Goal: Task Accomplishment & Management: Manage account settings

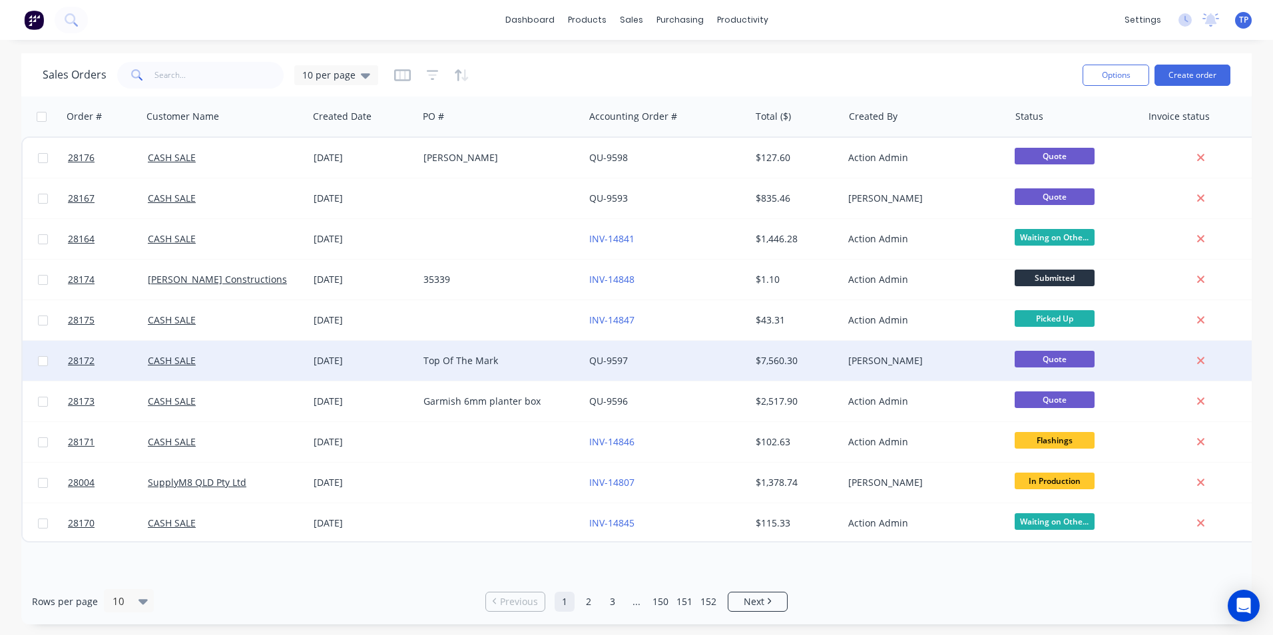
click at [399, 363] on div "[DATE]" at bounding box center [363, 360] width 99 height 13
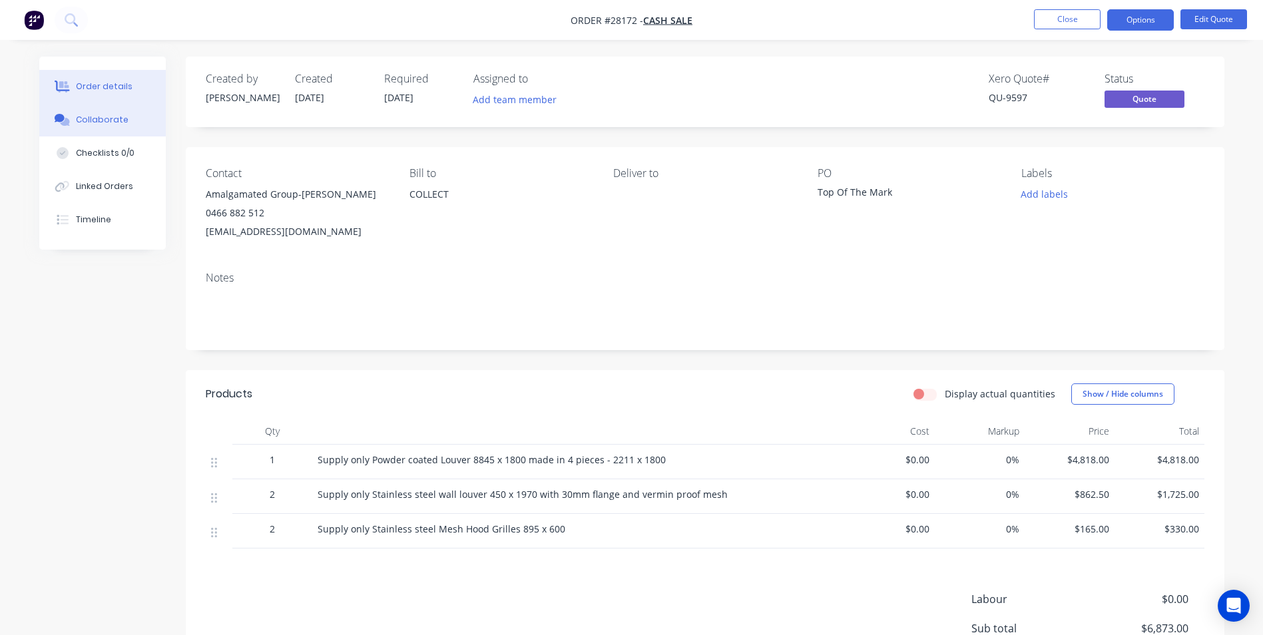
click at [88, 120] on div "Collaborate" at bounding box center [102, 120] width 53 height 12
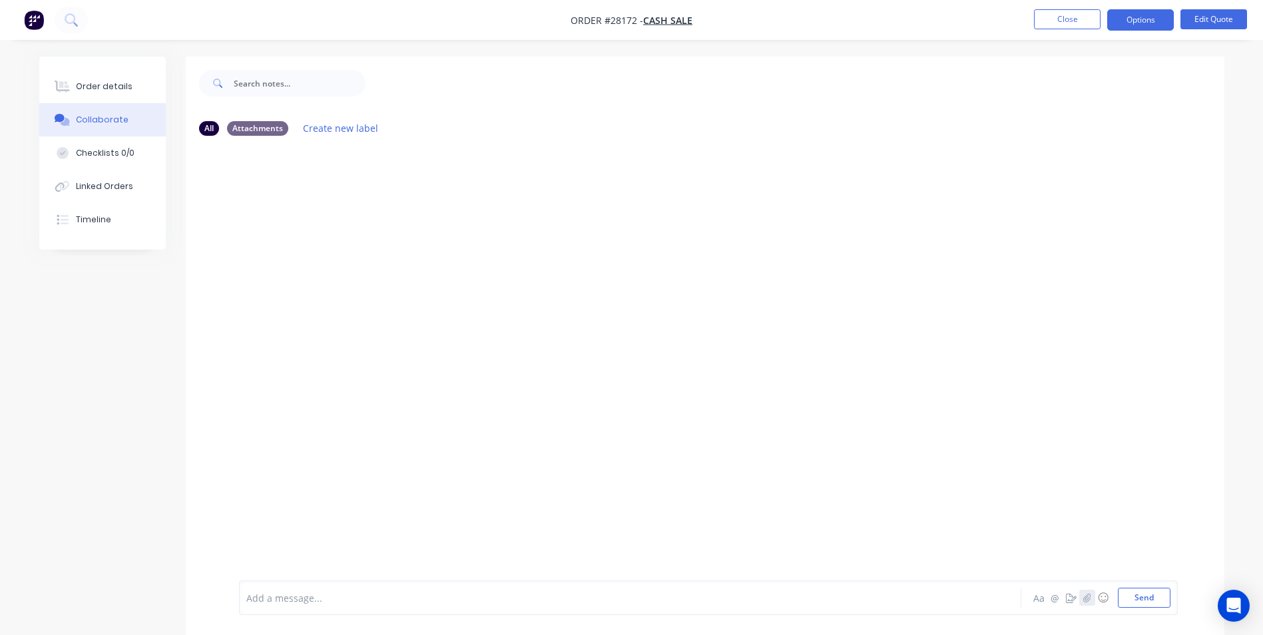
click at [1085, 597] on icon "button" at bounding box center [1087, 597] width 8 height 9
click at [1155, 599] on button "Send" at bounding box center [1144, 598] width 53 height 20
click at [1048, 17] on button "Close" at bounding box center [1067, 19] width 67 height 20
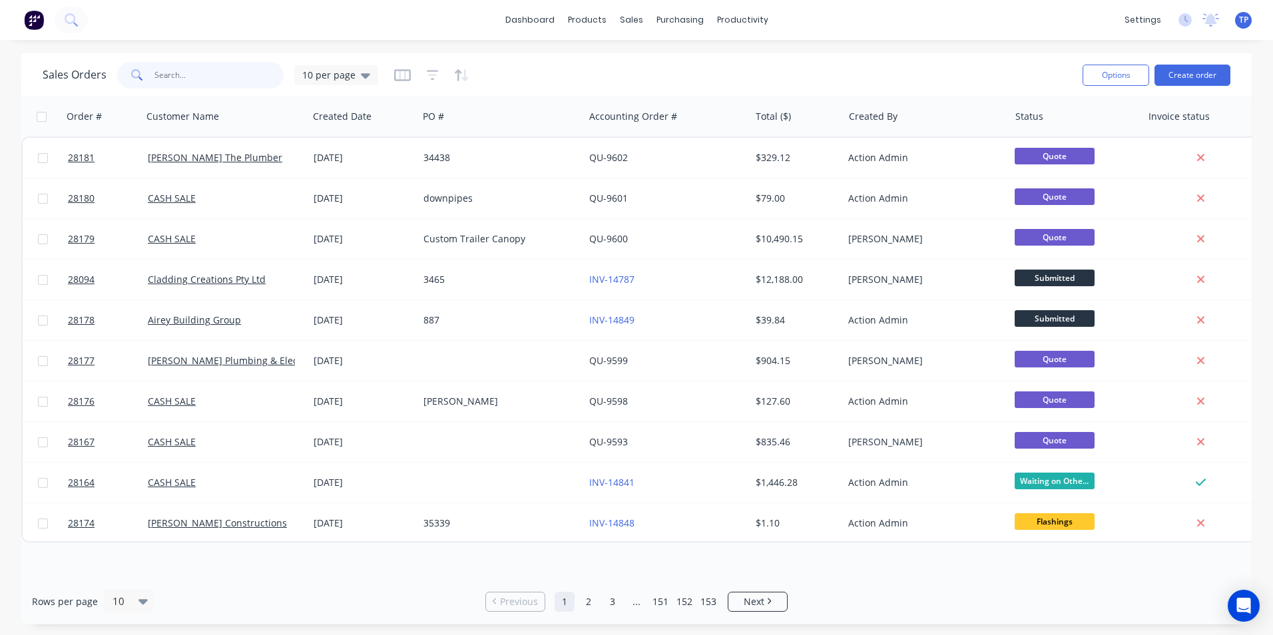
click at [192, 77] on input "text" at bounding box center [220, 75] width 130 height 27
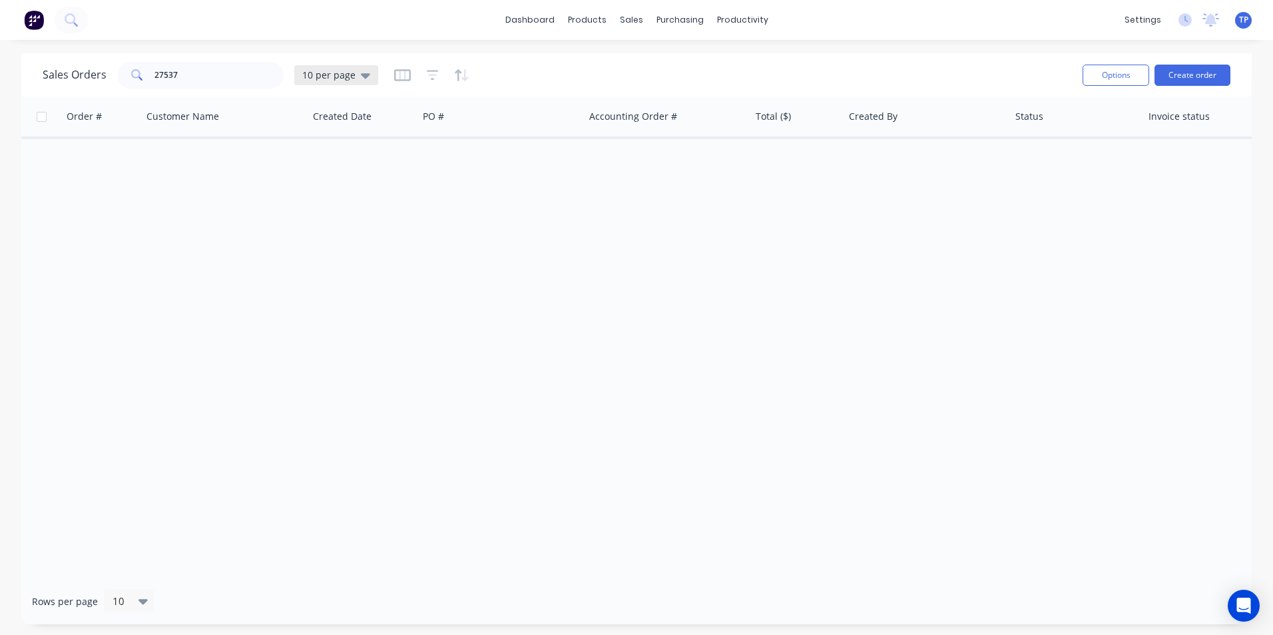
click at [362, 74] on icon at bounding box center [365, 75] width 9 height 5
click at [329, 244] on button "Archived" at bounding box center [374, 241] width 152 height 15
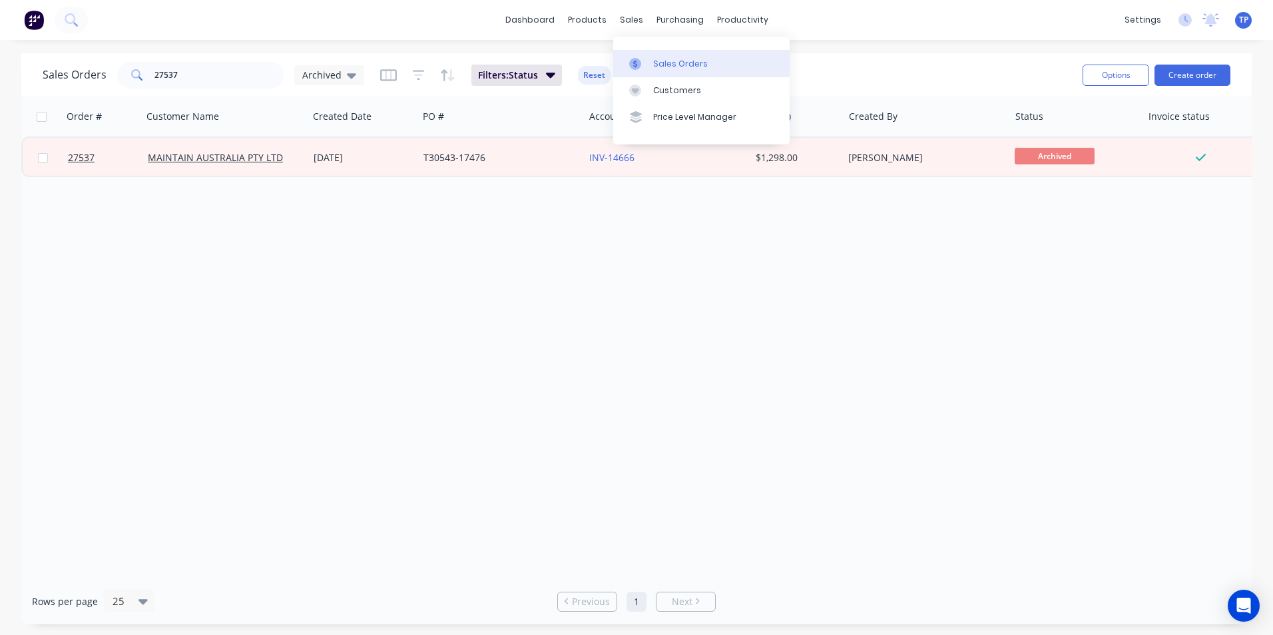
click at [665, 63] on div "Sales Orders" at bounding box center [680, 64] width 55 height 12
click at [212, 73] on input "27537" at bounding box center [220, 75] width 130 height 27
type input "2"
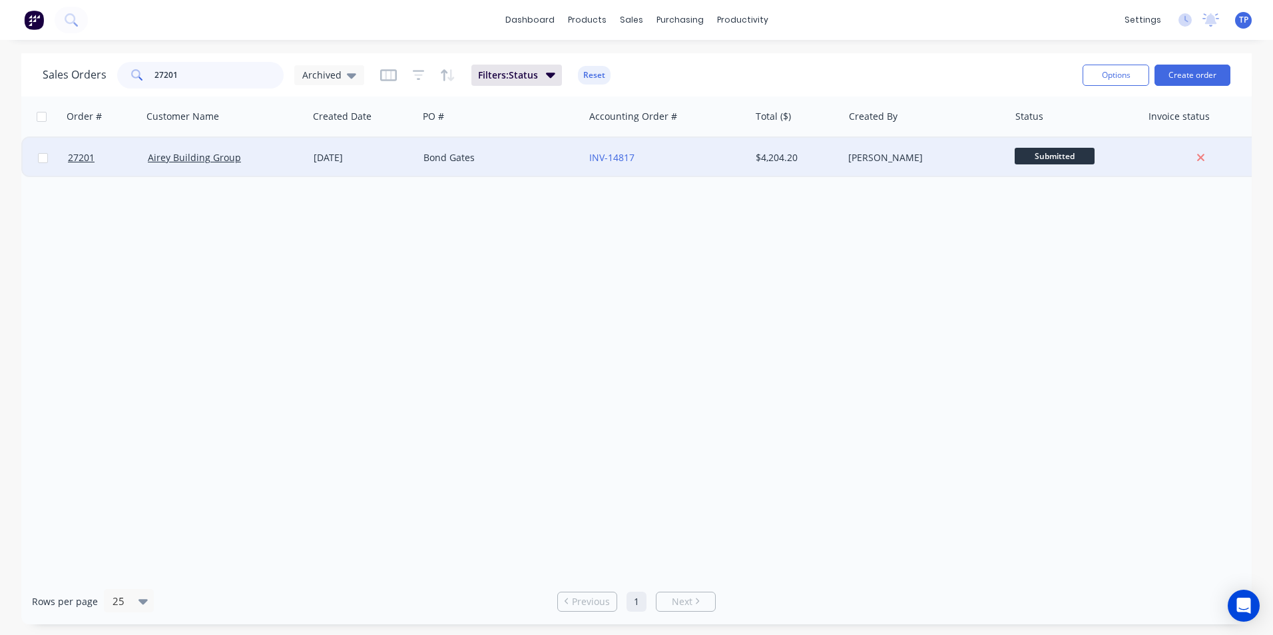
type input "27201"
click at [268, 159] on div "Airey Building Group" at bounding box center [222, 157] width 148 height 13
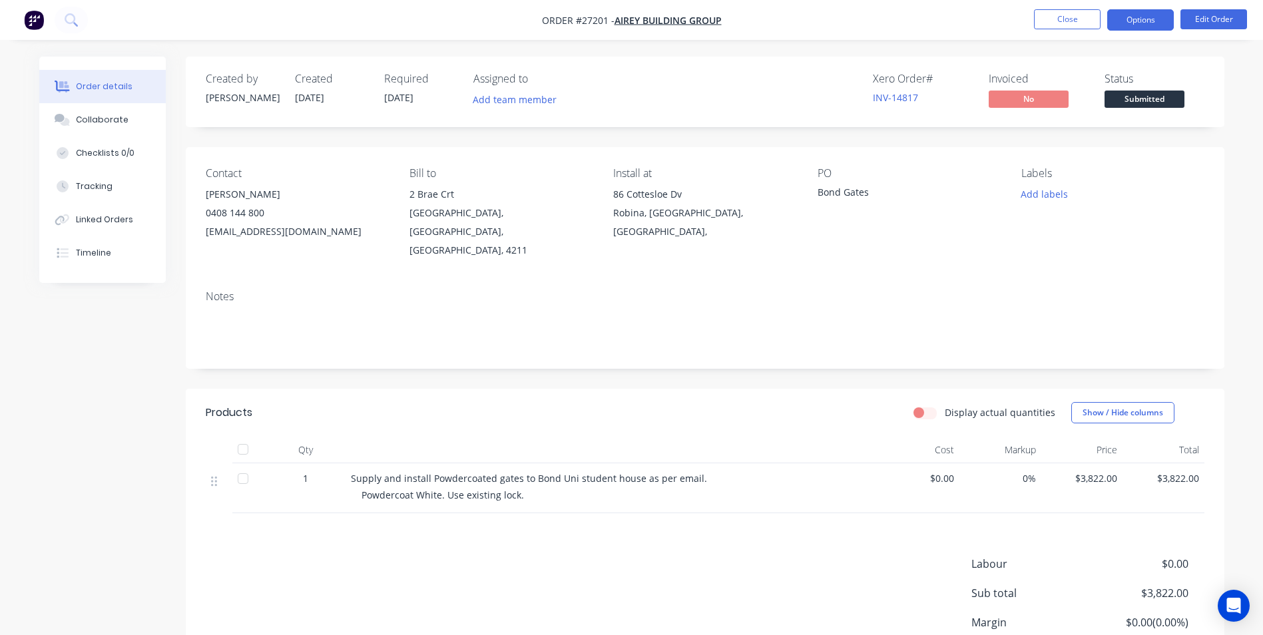
click at [1119, 19] on button "Options" at bounding box center [1140, 19] width 67 height 21
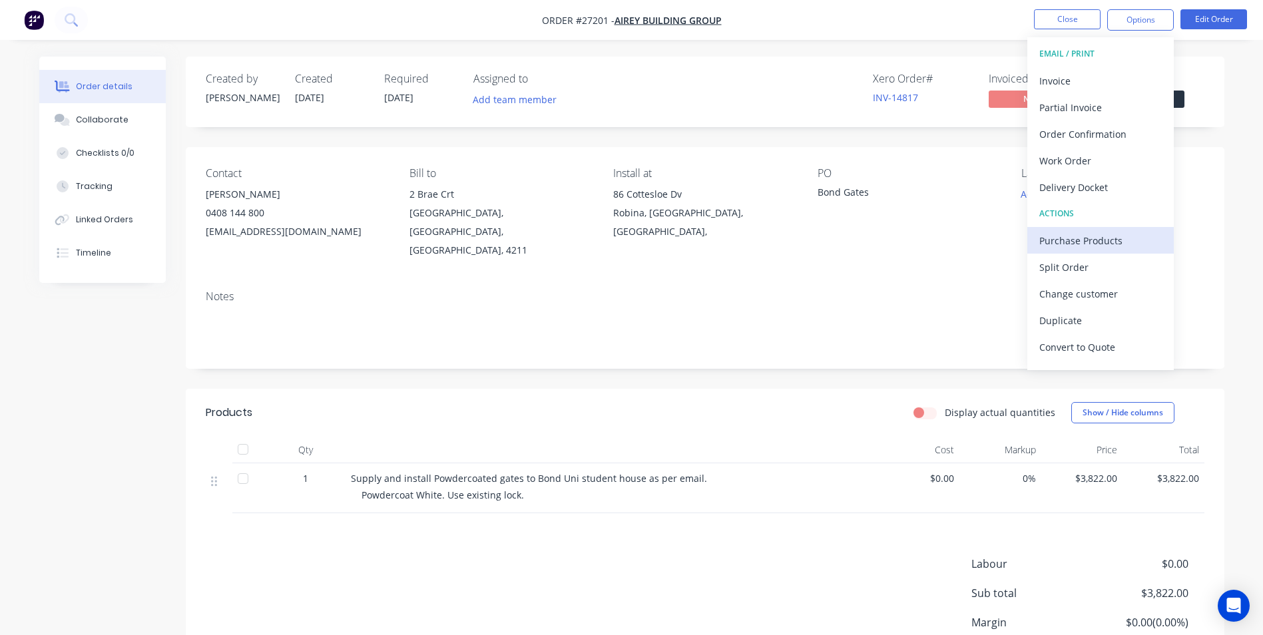
click at [1074, 238] on div "Purchase Products" at bounding box center [1101, 240] width 123 height 19
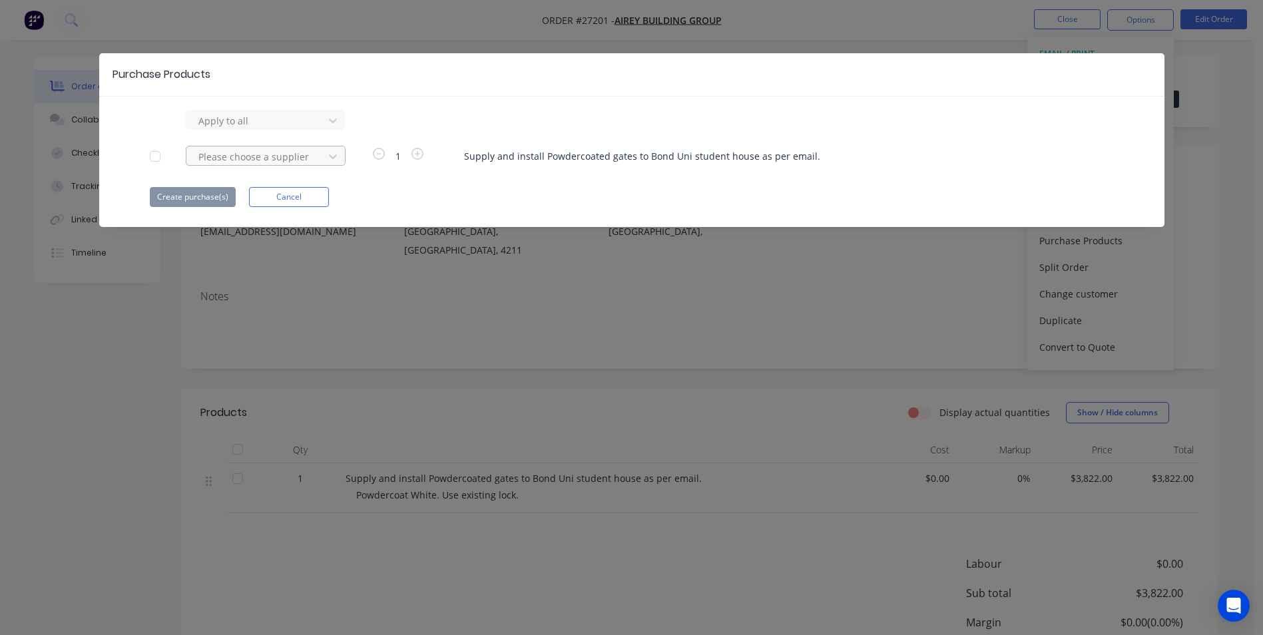
click at [262, 129] on div at bounding box center [257, 121] width 120 height 17
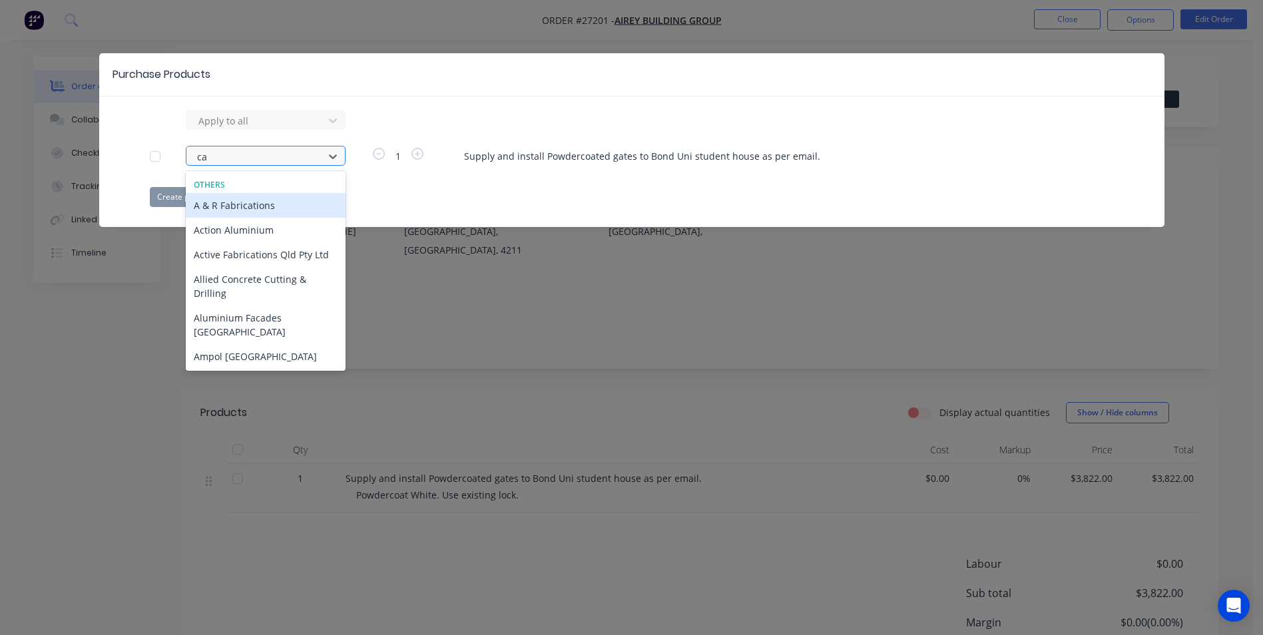
type input "cap"
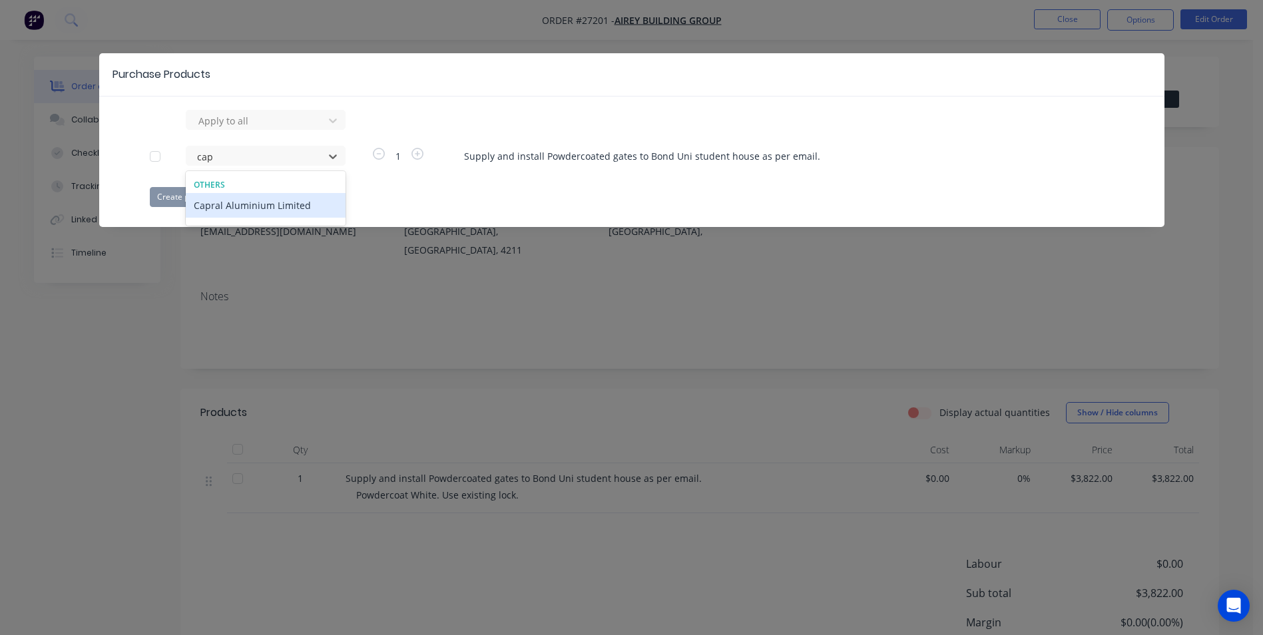
click at [247, 205] on div "Capral Aluminium Limited" at bounding box center [266, 205] width 160 height 25
click at [190, 195] on button "Create purchase(s)" at bounding box center [193, 197] width 86 height 20
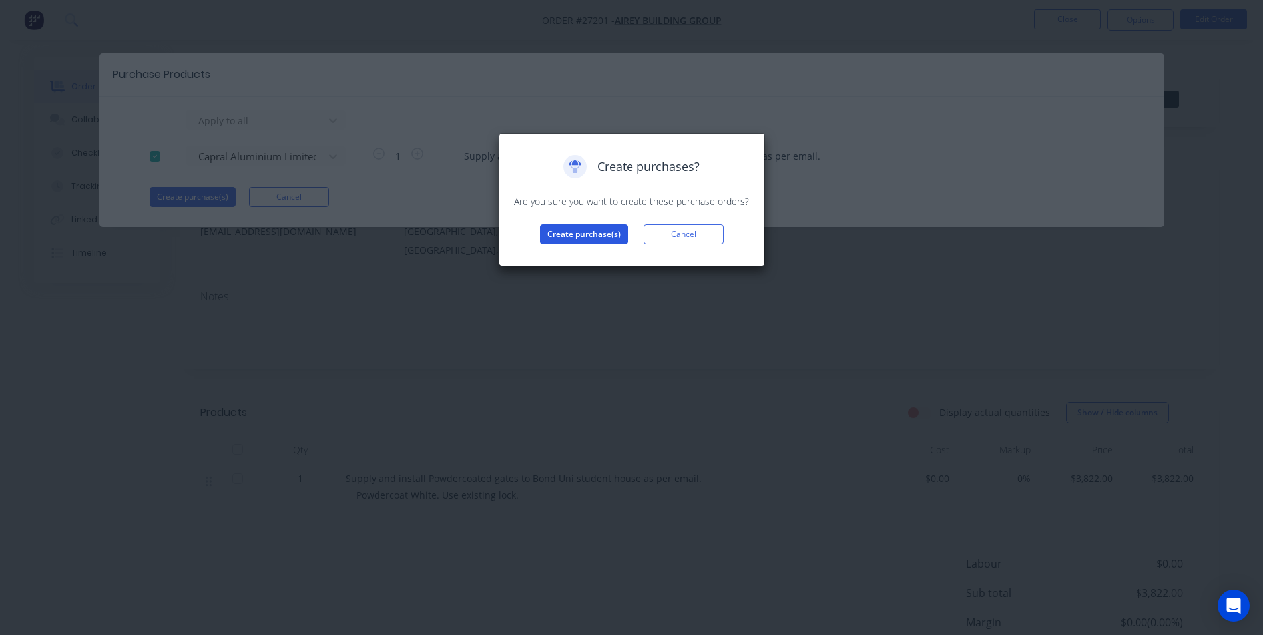
click at [568, 236] on button "Create purchase(s)" at bounding box center [584, 234] width 88 height 20
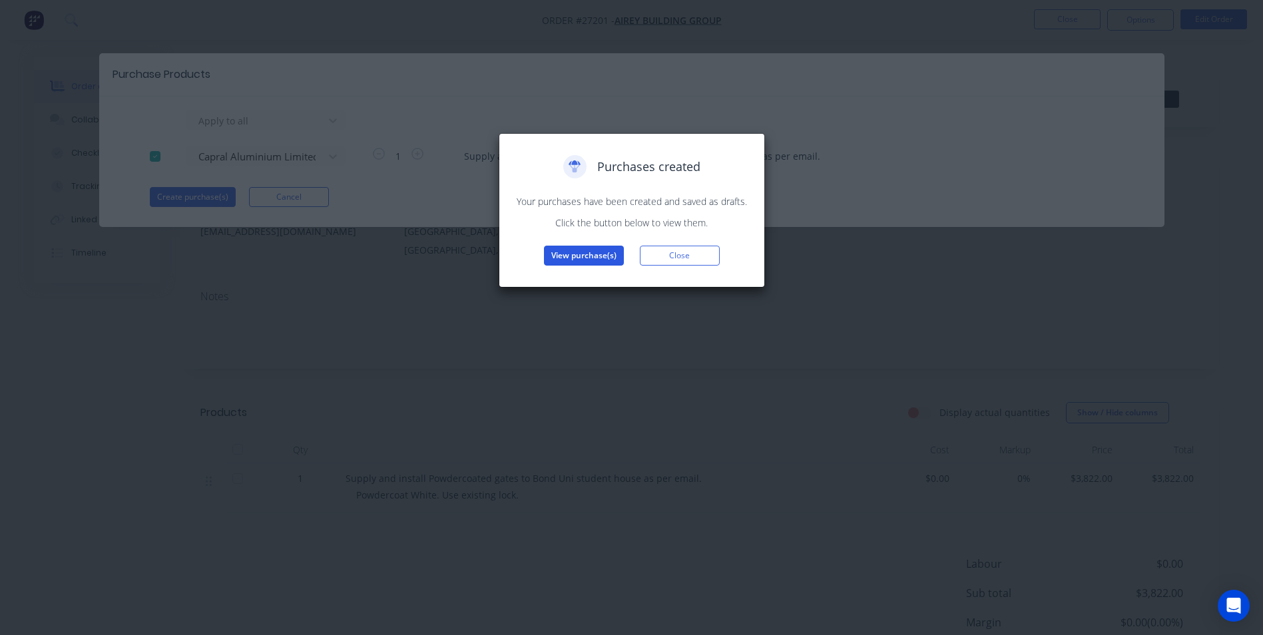
click at [612, 251] on button "View purchase(s)" at bounding box center [584, 256] width 80 height 20
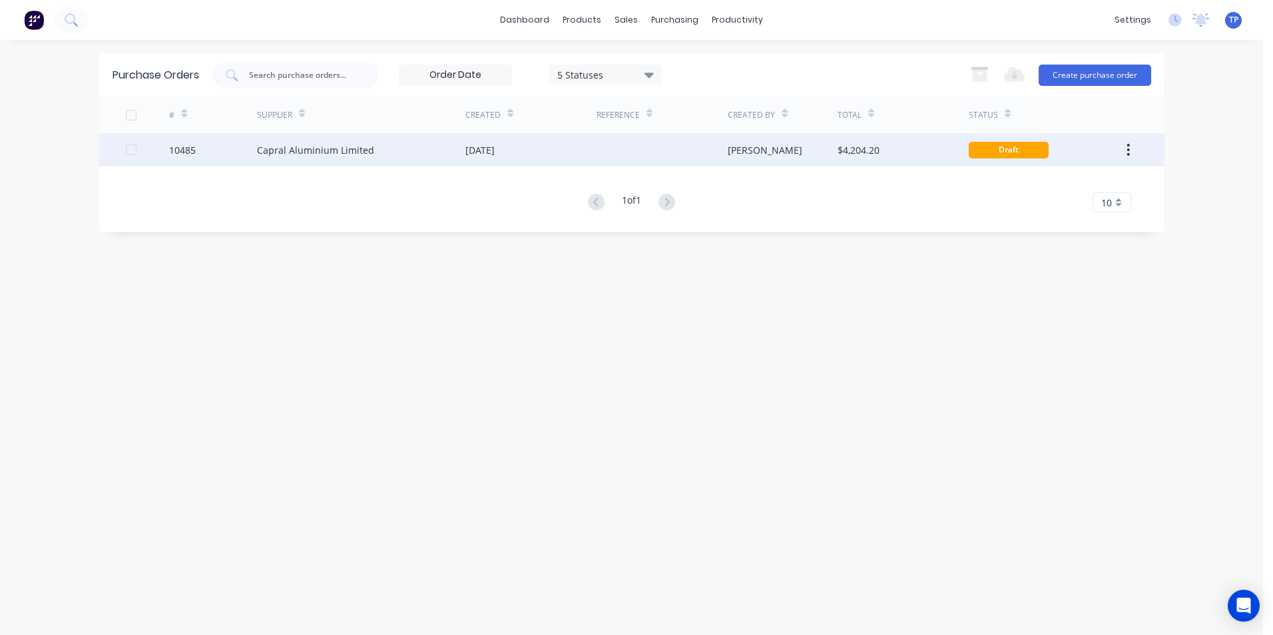
click at [430, 149] on div "Capral Aluminium Limited" at bounding box center [361, 149] width 208 height 33
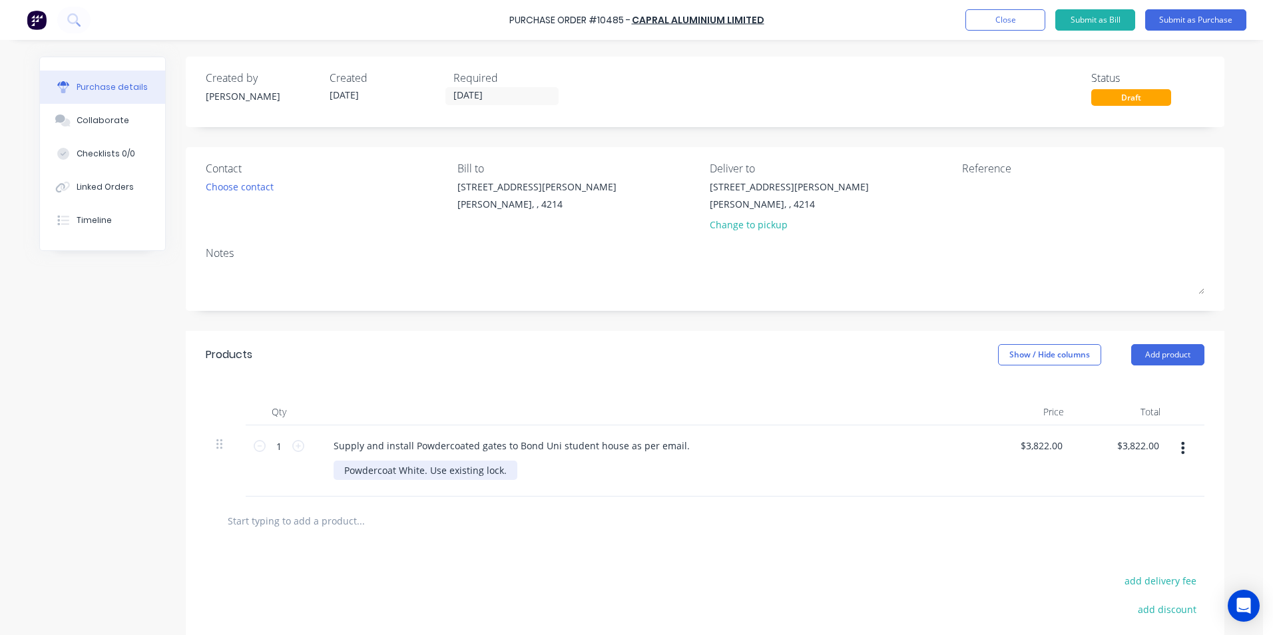
click at [507, 473] on div "Powdercoat White. Use existing lock." at bounding box center [426, 470] width 184 height 19
click at [672, 444] on div "Supply and install Powdercoated gates to Bond Uni student house as per email." at bounding box center [512, 445] width 378 height 19
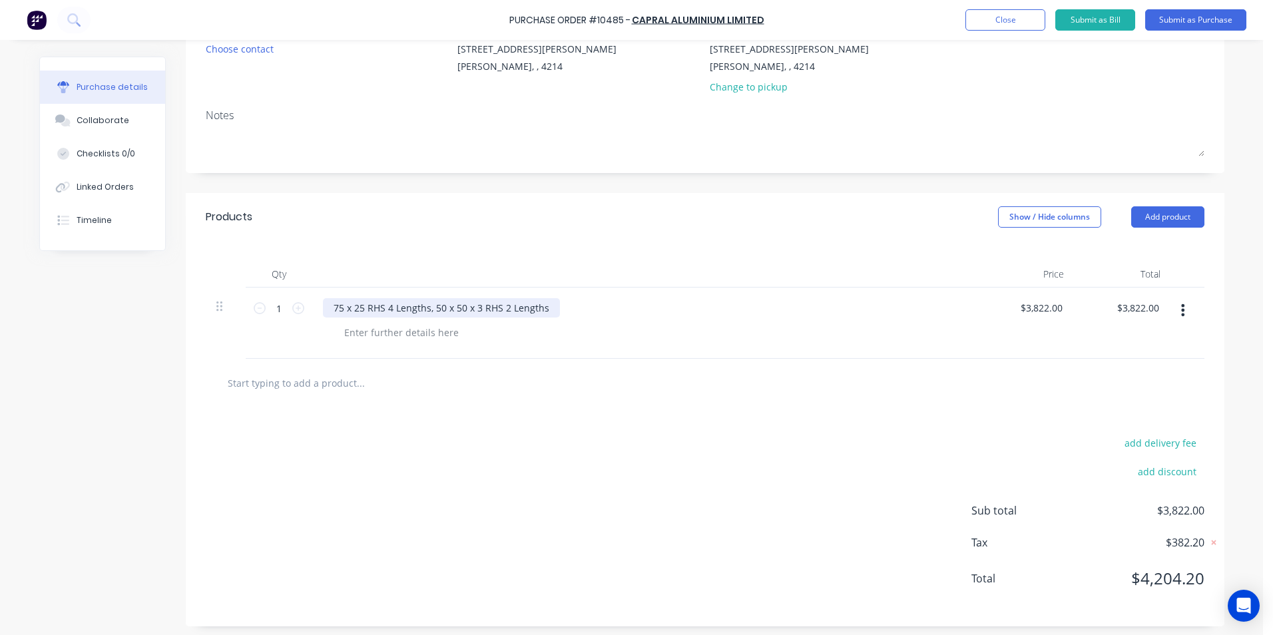
scroll to position [143, 0]
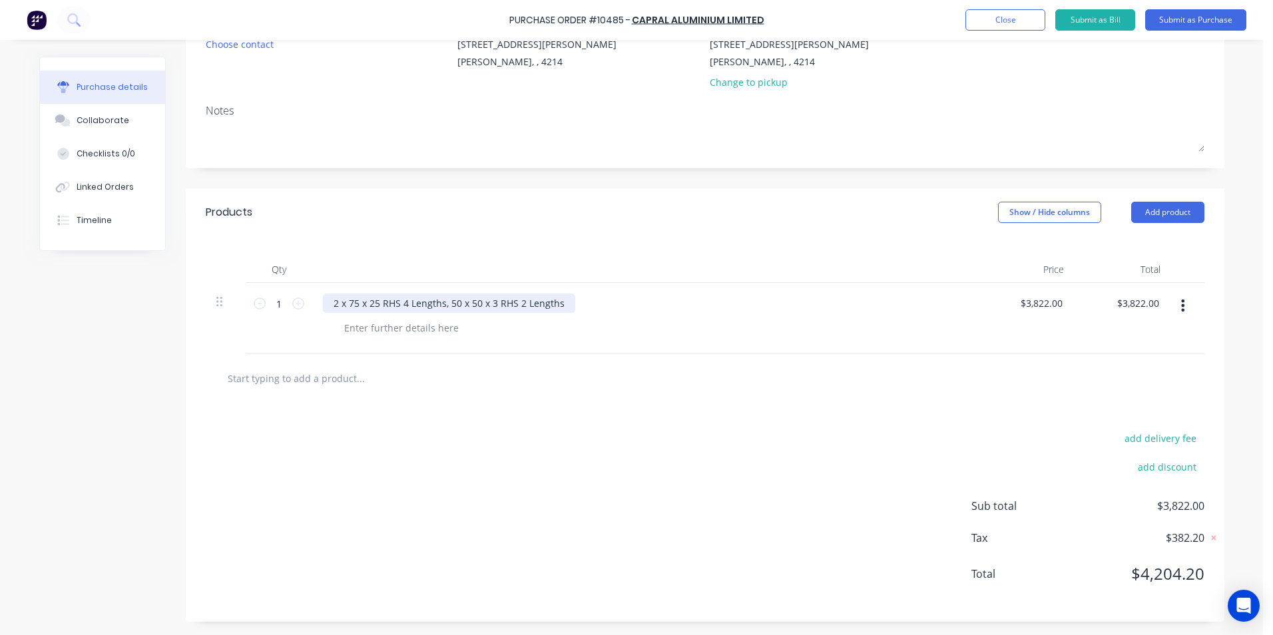
click at [489, 304] on div "2 x 75 x 25 RHS 4 Lengths, 50 x 50 x 3 RHS 2 Lengths" at bounding box center [449, 303] width 252 height 19
click at [559, 304] on div "2 x 75 x 25 RHS 4 Lengths, 50 x 50 x 2 RHS 2 Lengths" at bounding box center [449, 303] width 252 height 19
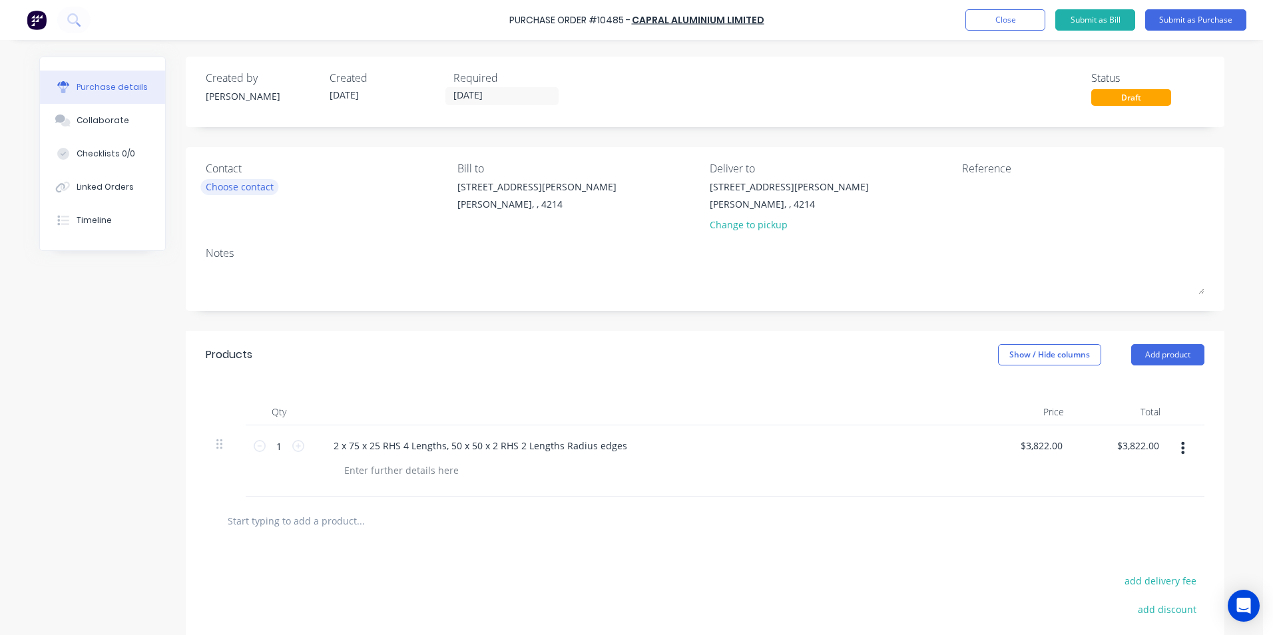
click at [233, 190] on div "Choose contact" at bounding box center [240, 187] width 68 height 14
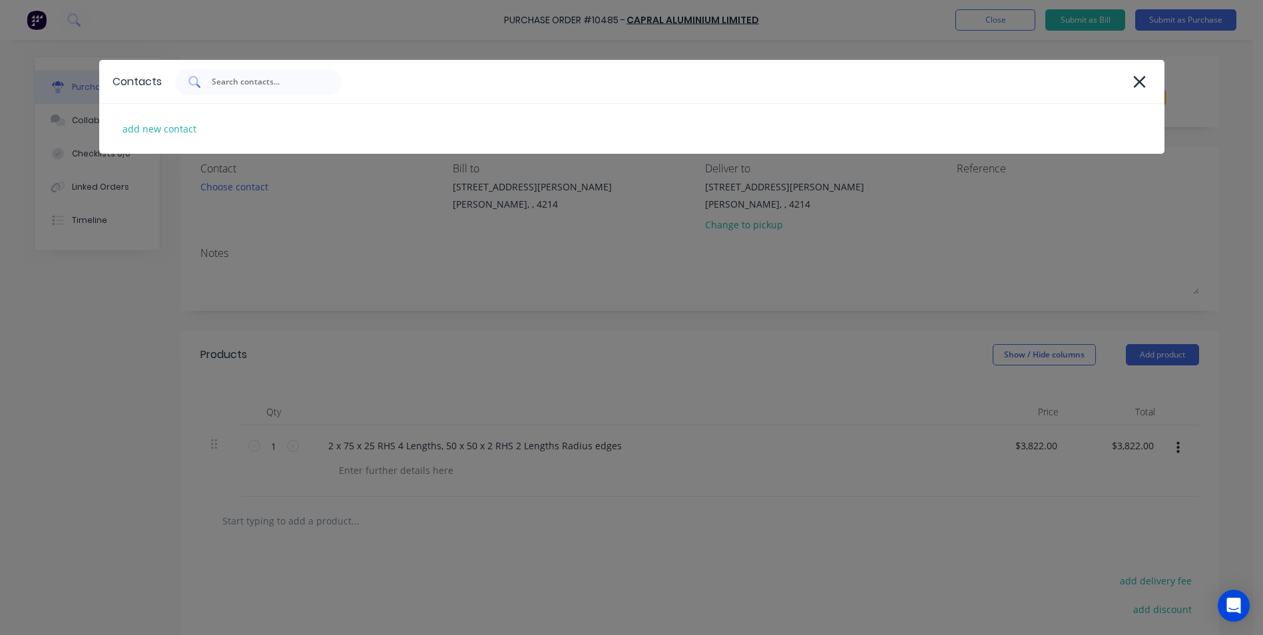
click at [230, 84] on input "text" at bounding box center [265, 81] width 111 height 13
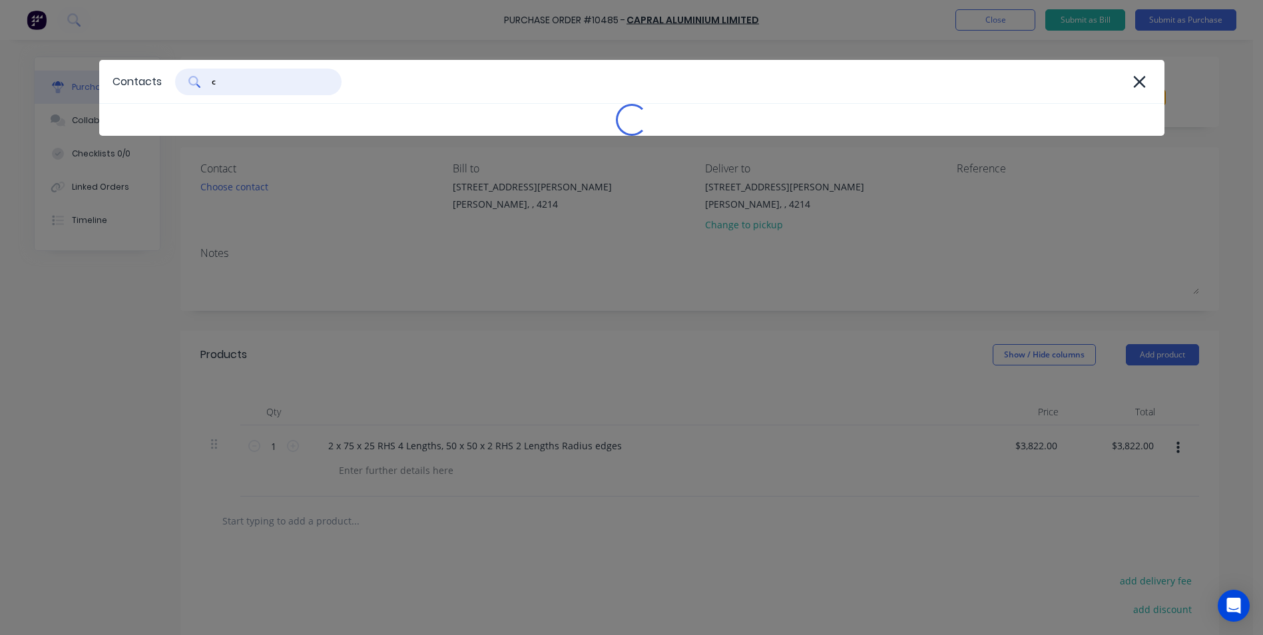
type input "ca"
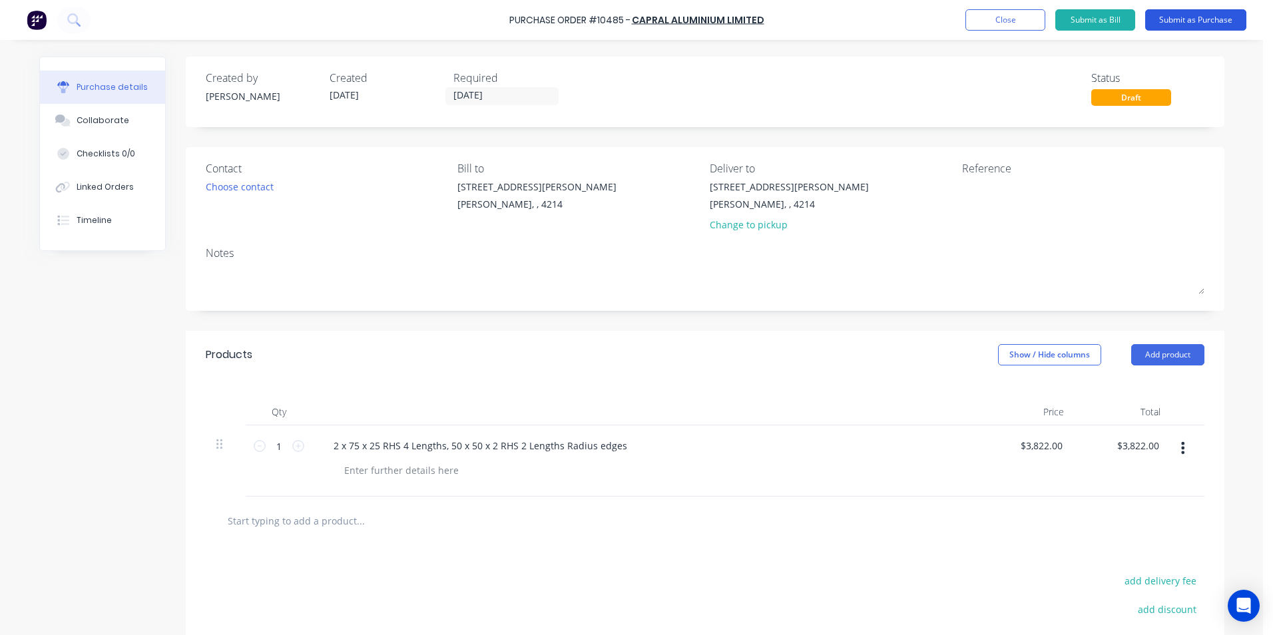
click at [1181, 23] on button "Submit as Purchase" at bounding box center [1195, 19] width 101 height 21
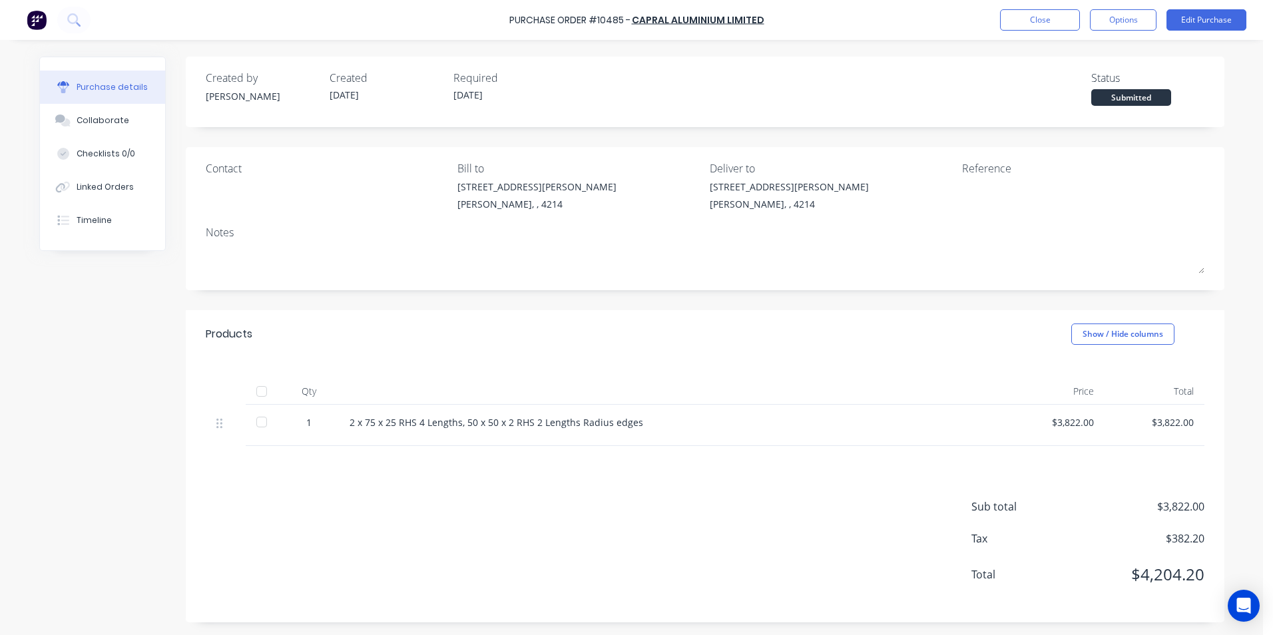
click at [109, 86] on div "Purchase details" at bounding box center [112, 87] width 71 height 12
click at [709, 17] on link "Capral Aluminium Limited" at bounding box center [698, 19] width 133 height 13
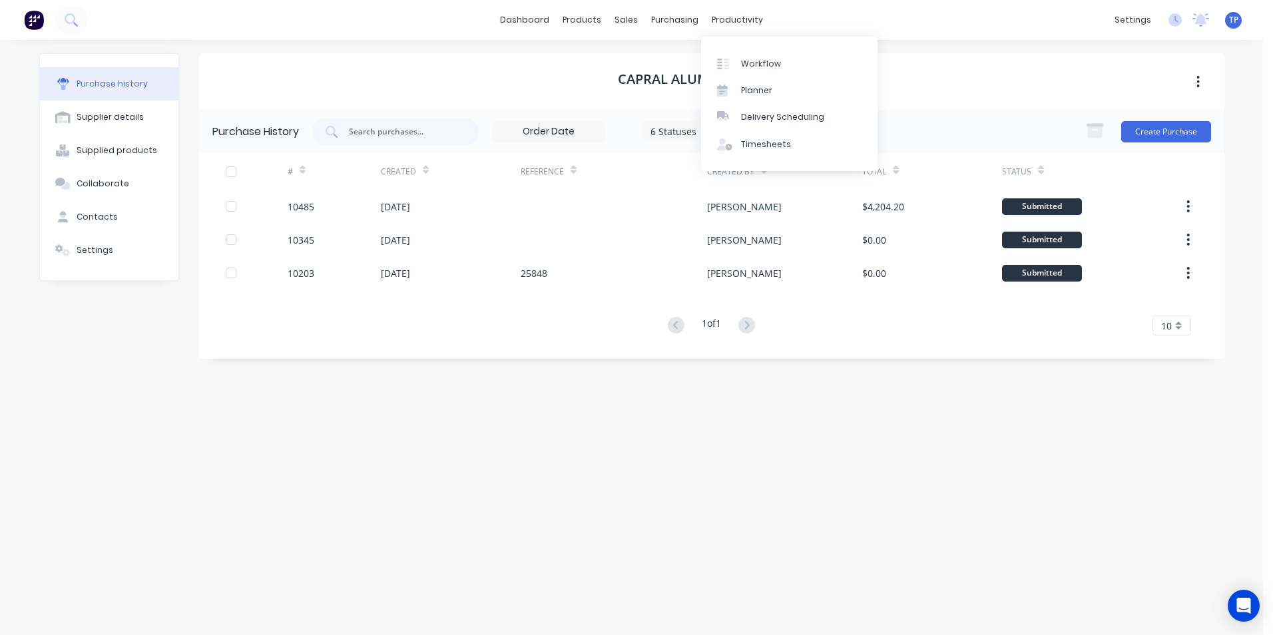
click at [709, 17] on div "productivity" at bounding box center [737, 20] width 65 height 20
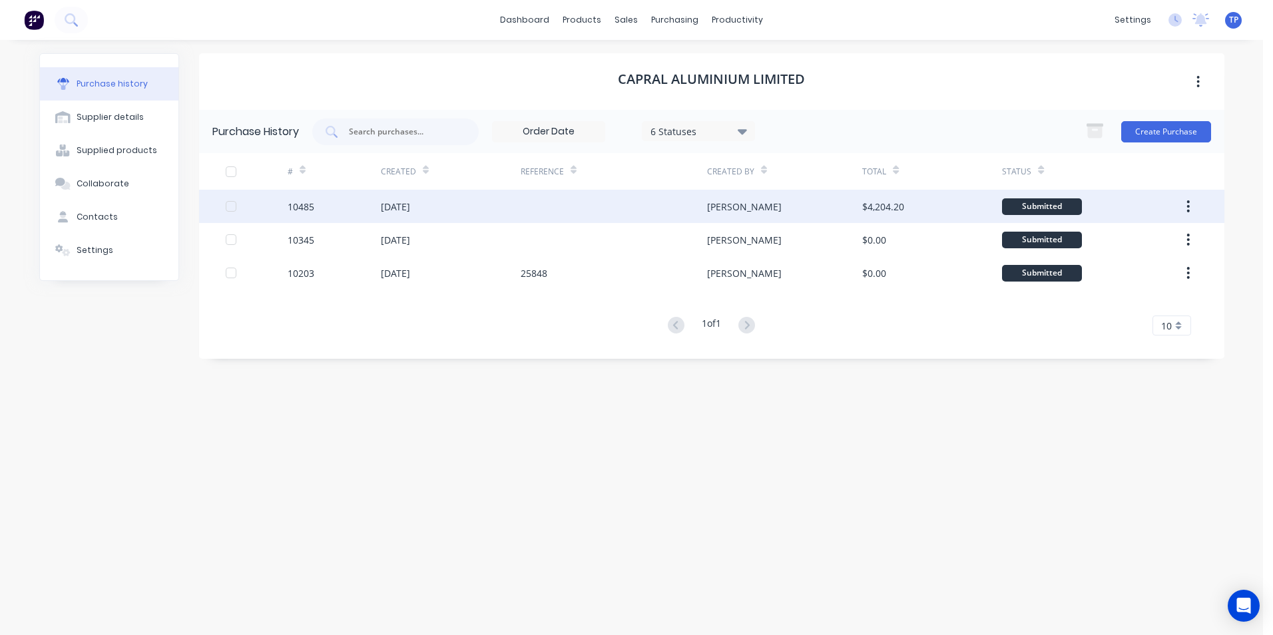
click at [585, 210] on div at bounding box center [614, 206] width 186 height 33
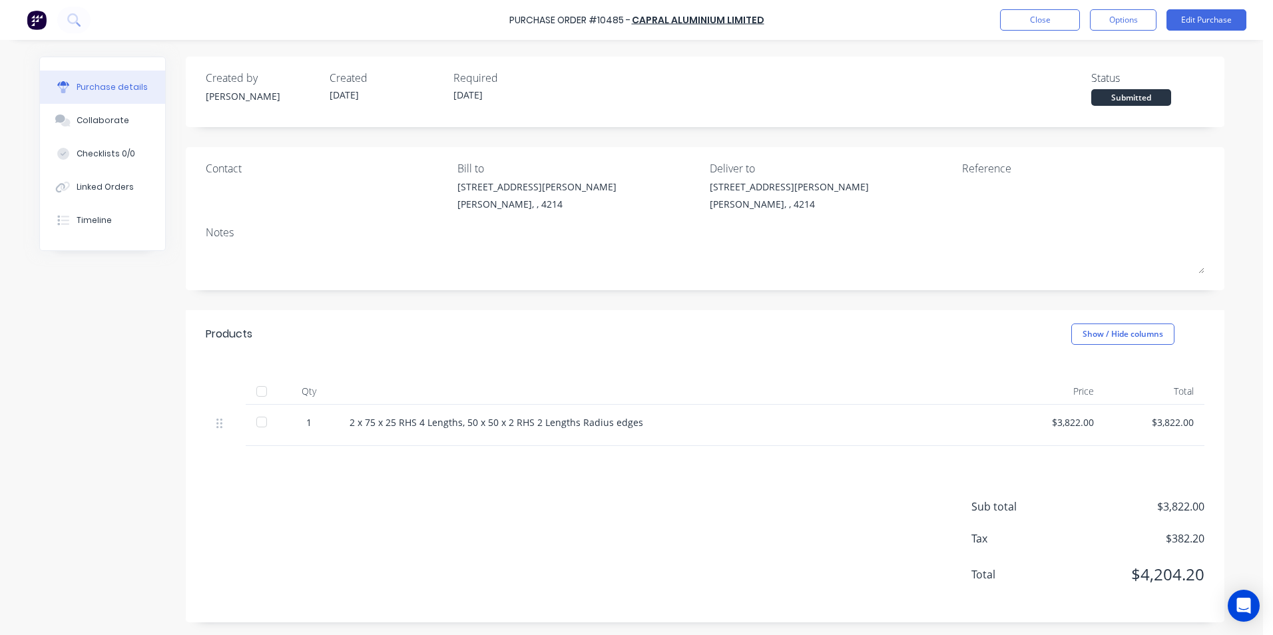
scroll to position [1, 0]
click at [1200, 15] on button "Edit Purchase" at bounding box center [1207, 19] width 80 height 21
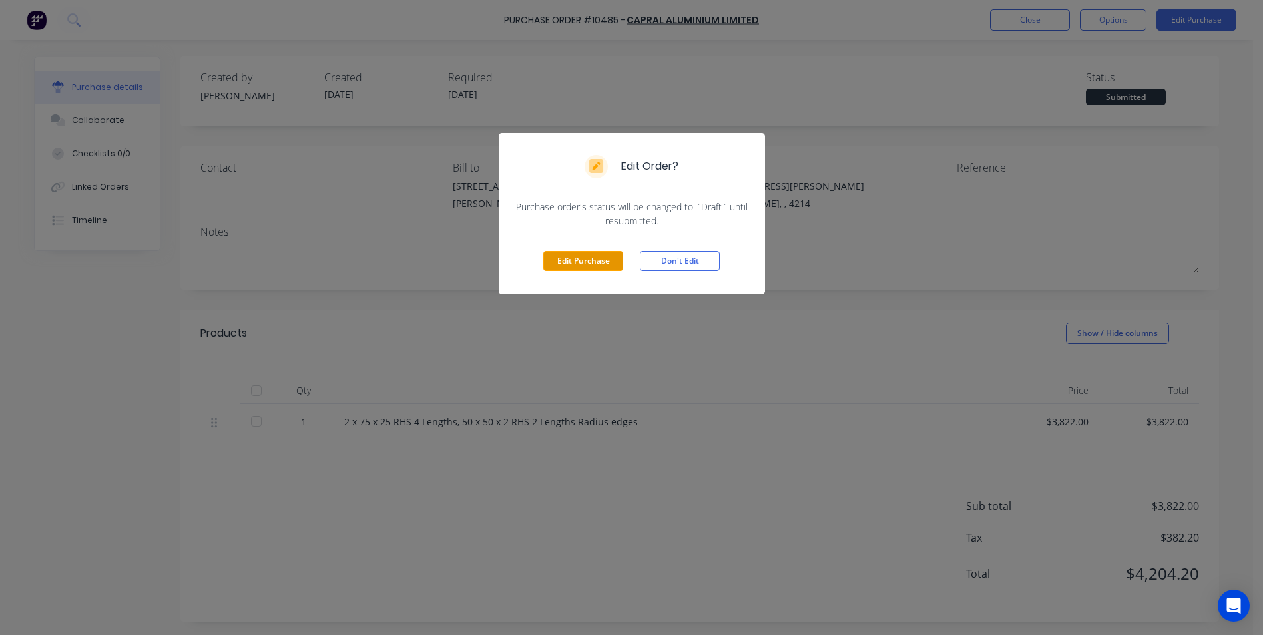
click at [587, 261] on button "Edit Purchase" at bounding box center [583, 261] width 80 height 20
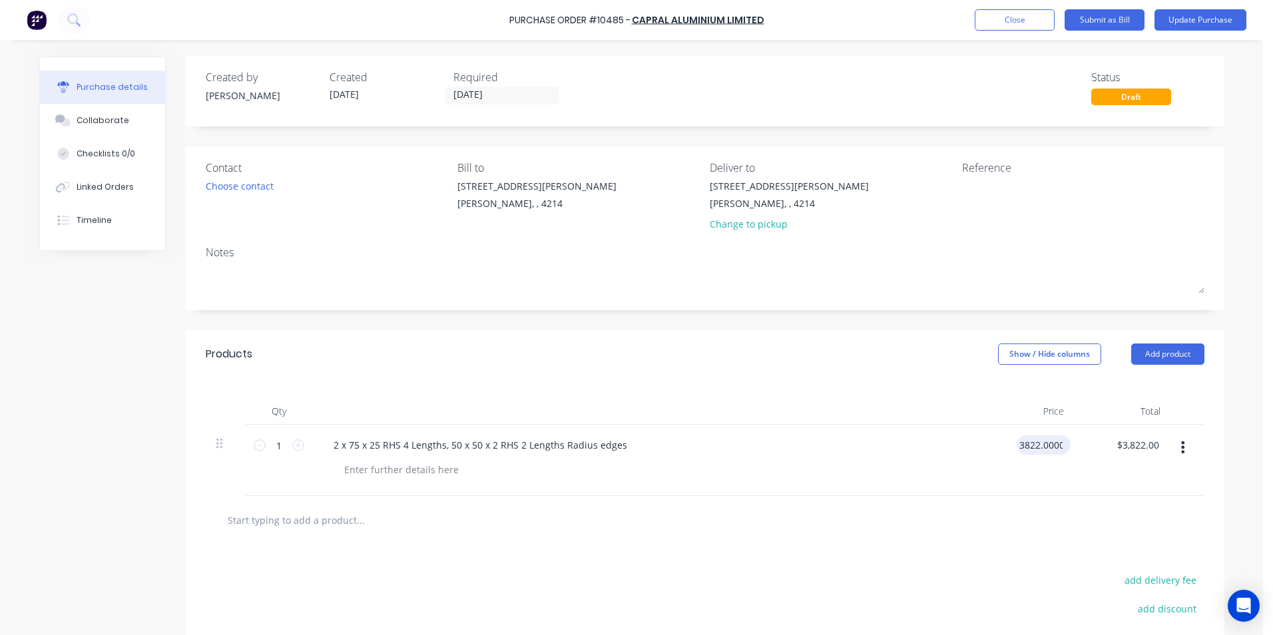
click at [1057, 442] on input "3822.0000" at bounding box center [1041, 445] width 49 height 19
type input "$0.00"
click at [1044, 539] on div at bounding box center [705, 520] width 999 height 49
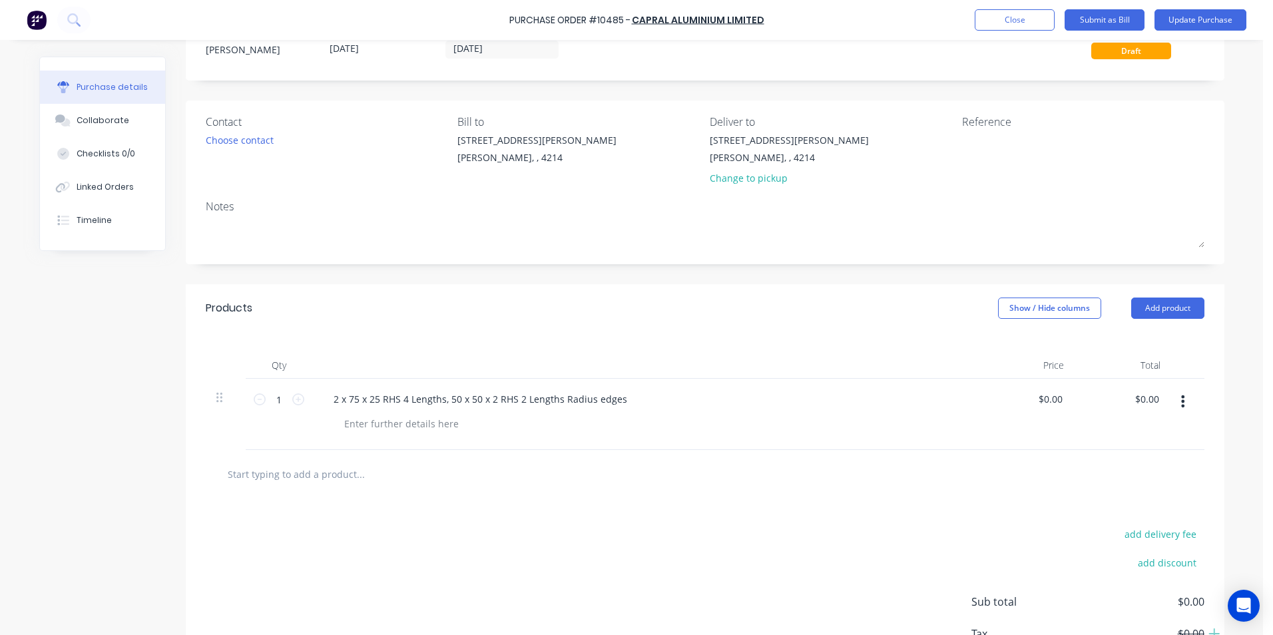
scroll to position [67, 0]
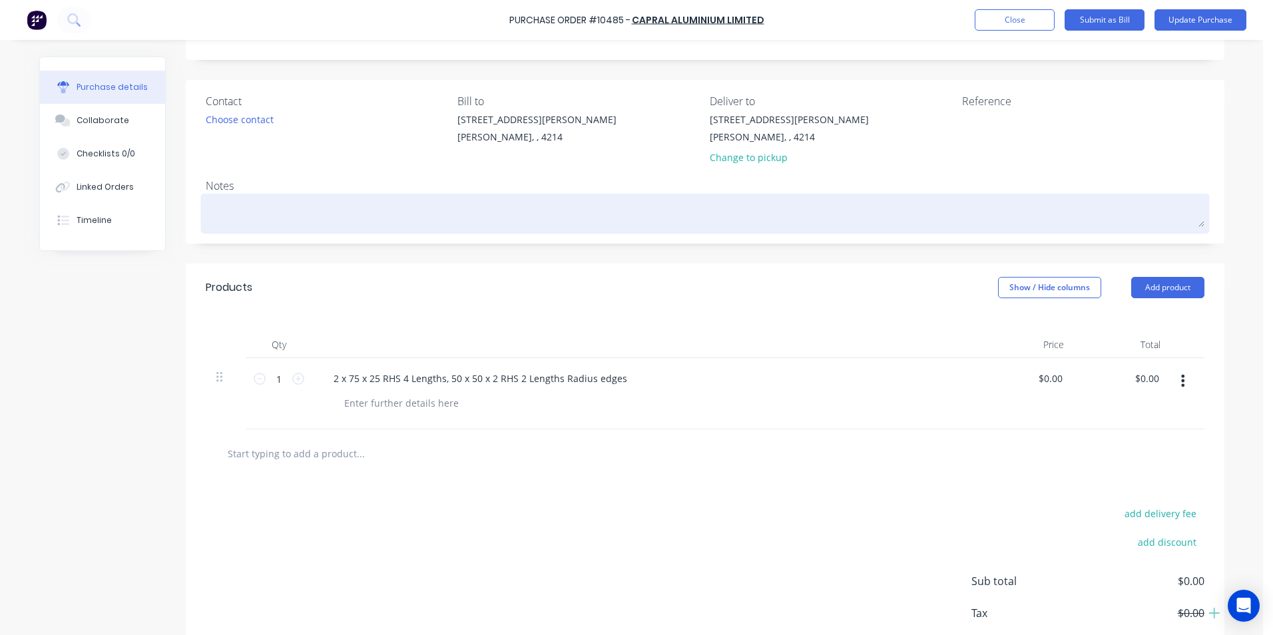
click at [227, 206] on textarea at bounding box center [705, 212] width 999 height 30
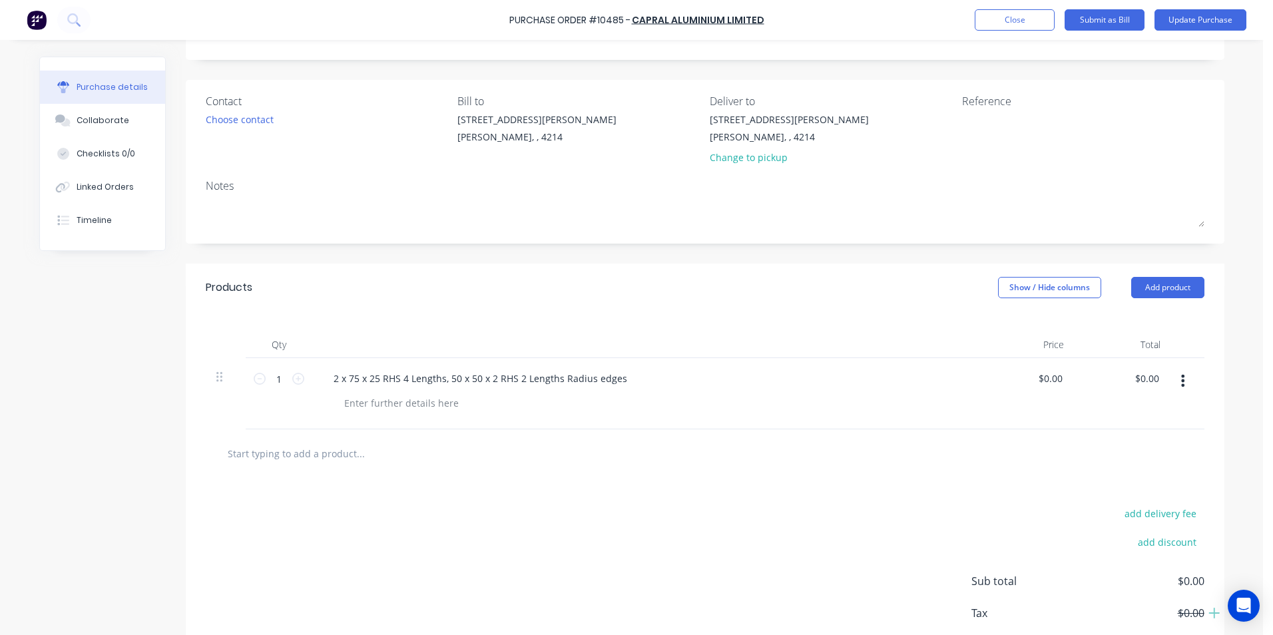
type textarea "x"
type textarea "A"
type textarea "x"
type textarea "Ai"
type textarea "x"
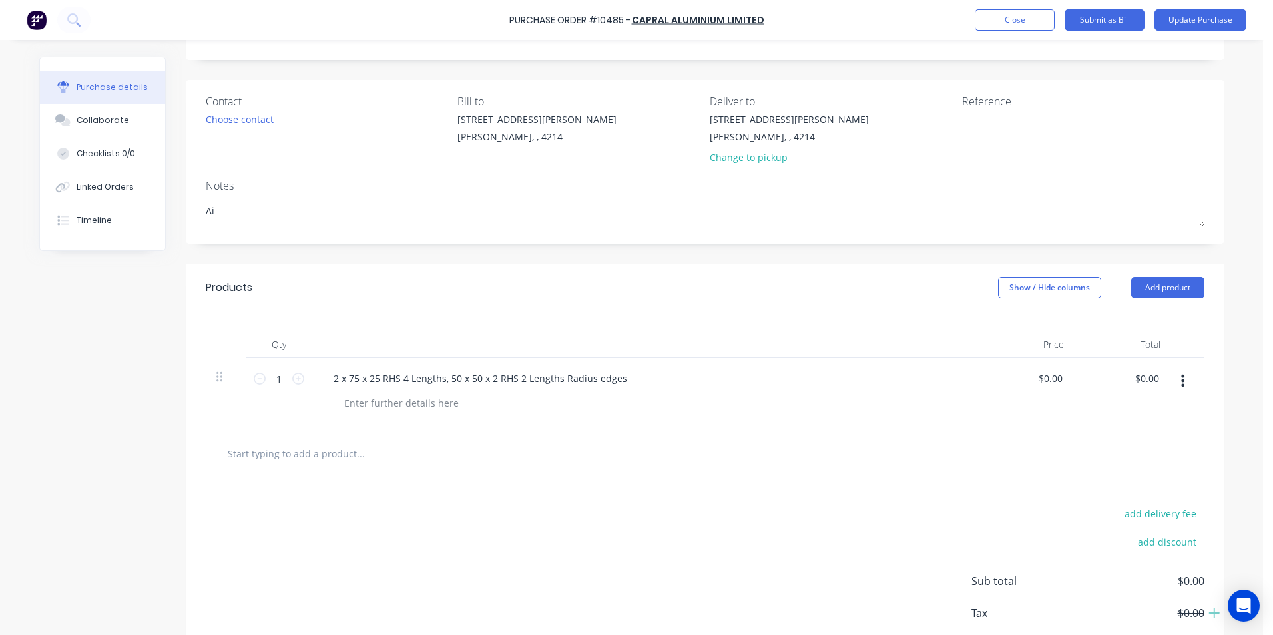
type textarea "Air"
type textarea "x"
type textarea "Aire"
type textarea "x"
type textarea "Airey"
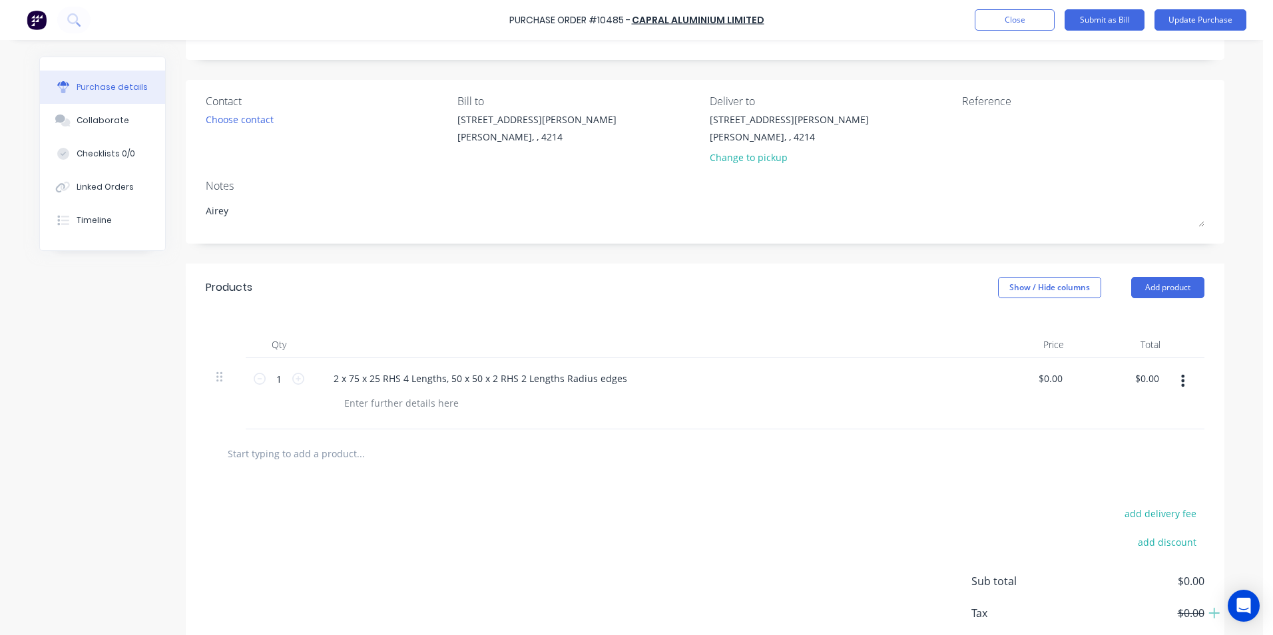
type textarea "x"
type textarea "Airey"
type textarea "x"
type textarea "Airey P"
type textarea "x"
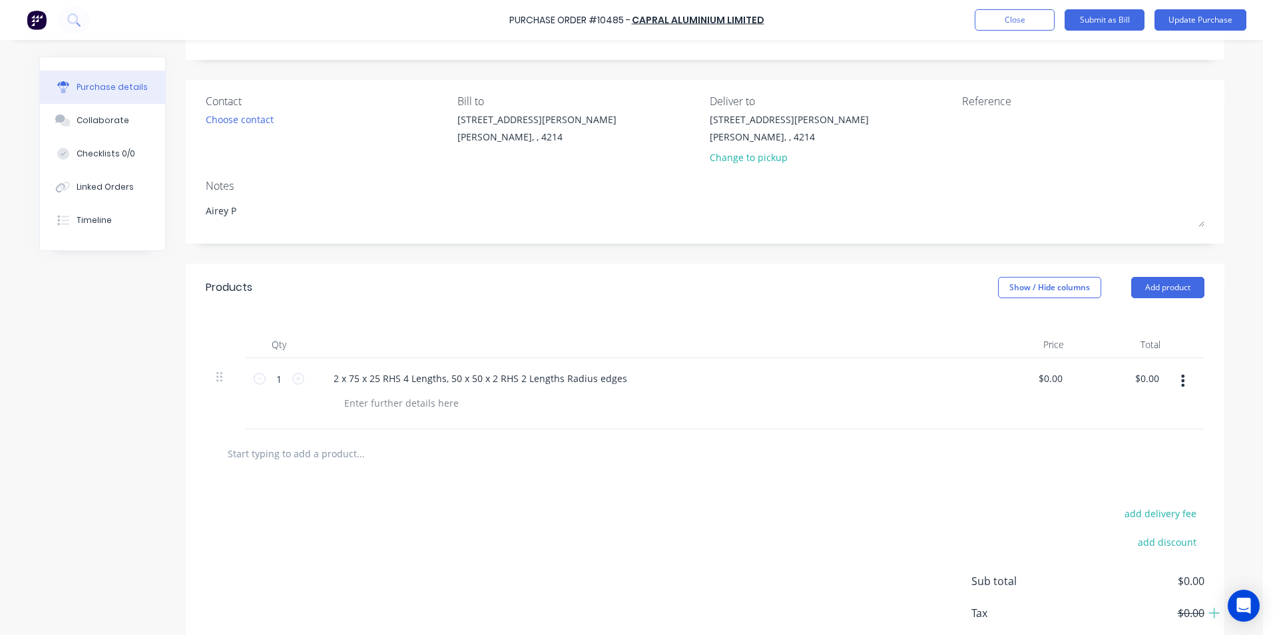
type textarea "[PERSON_NAME]"
type textarea "x"
type textarea "Airey Pro"
type textarea "x"
type textarea "Airey Proj"
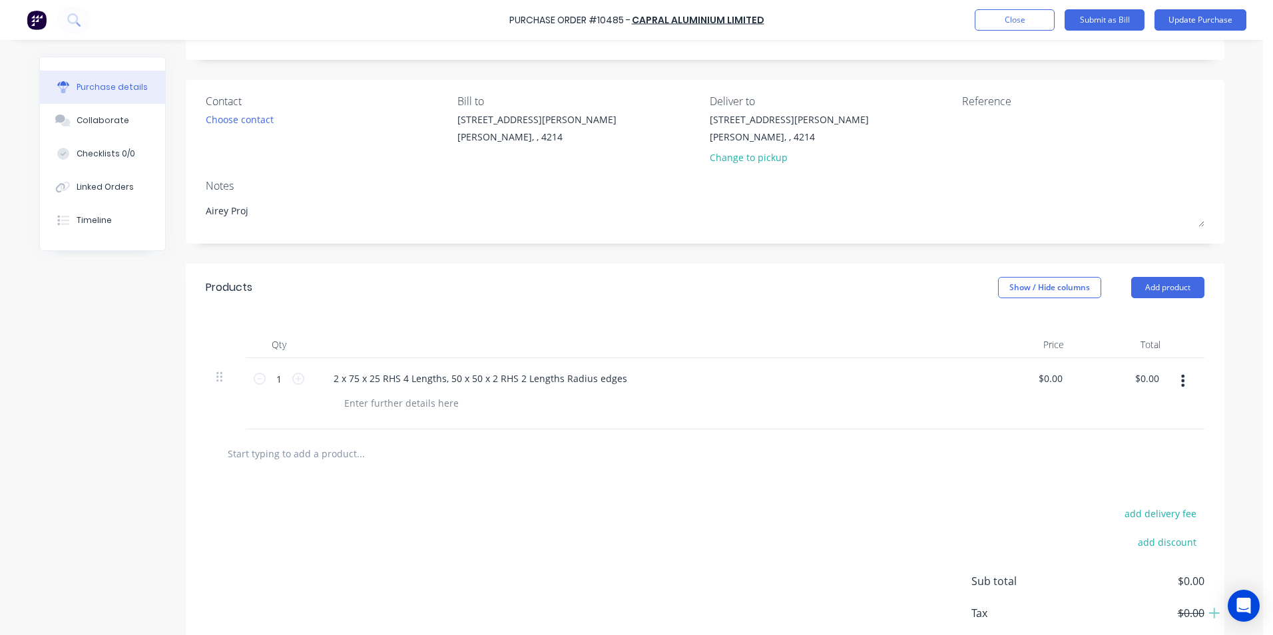
type textarea "x"
type textarea "Airey Proje"
type textarea "x"
type textarea "Airey Projec"
type textarea "x"
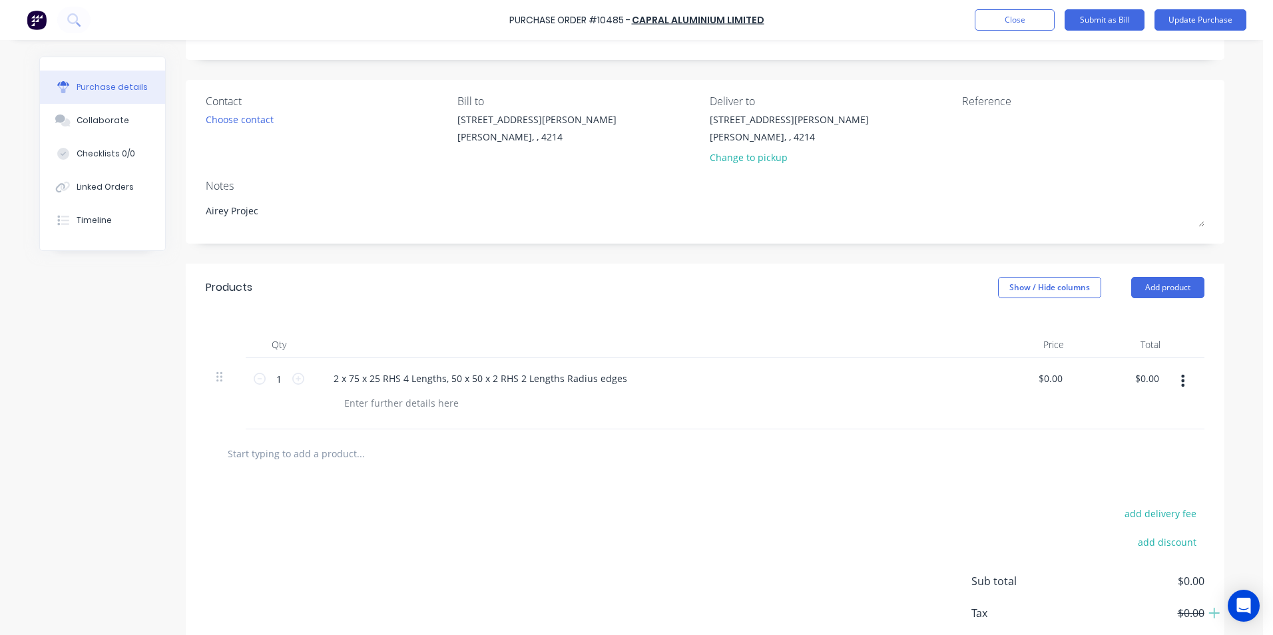
type textarea "Airey Project"
type textarea "x"
type textarea "Airey Projects"
type textarea "x"
type textarea "Airey Projects"
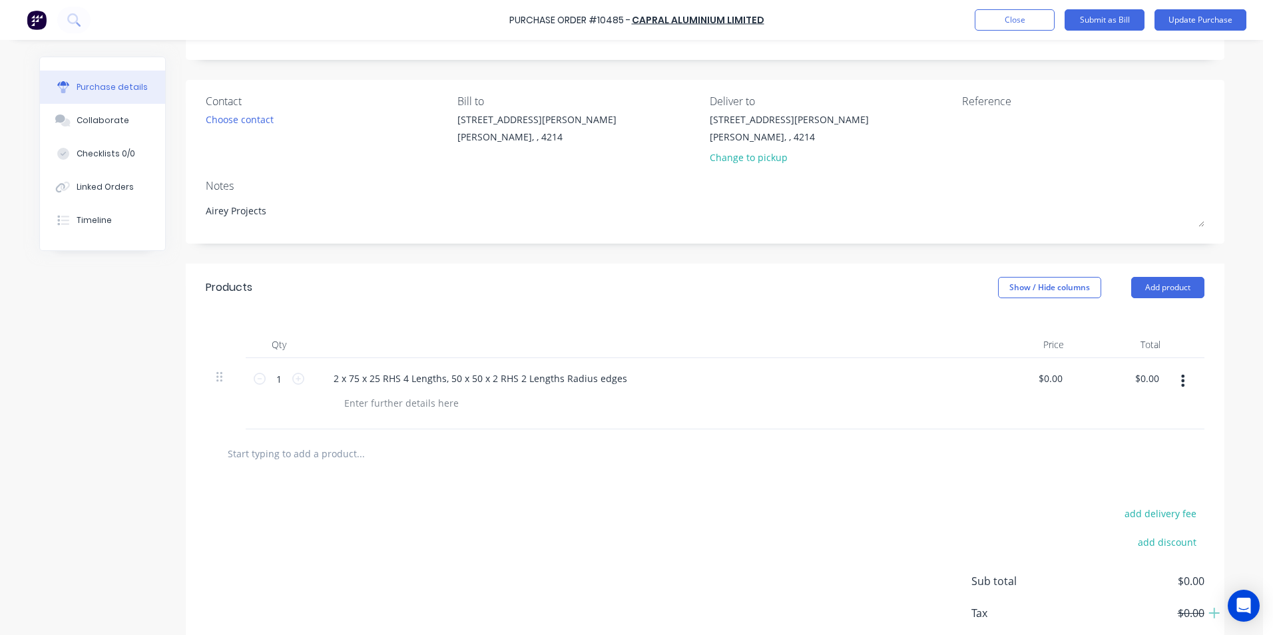
type textarea "x"
type textarea "Airey Projects -"
type textarea "x"
type textarea "Airey Projects -2"
type textarea "x"
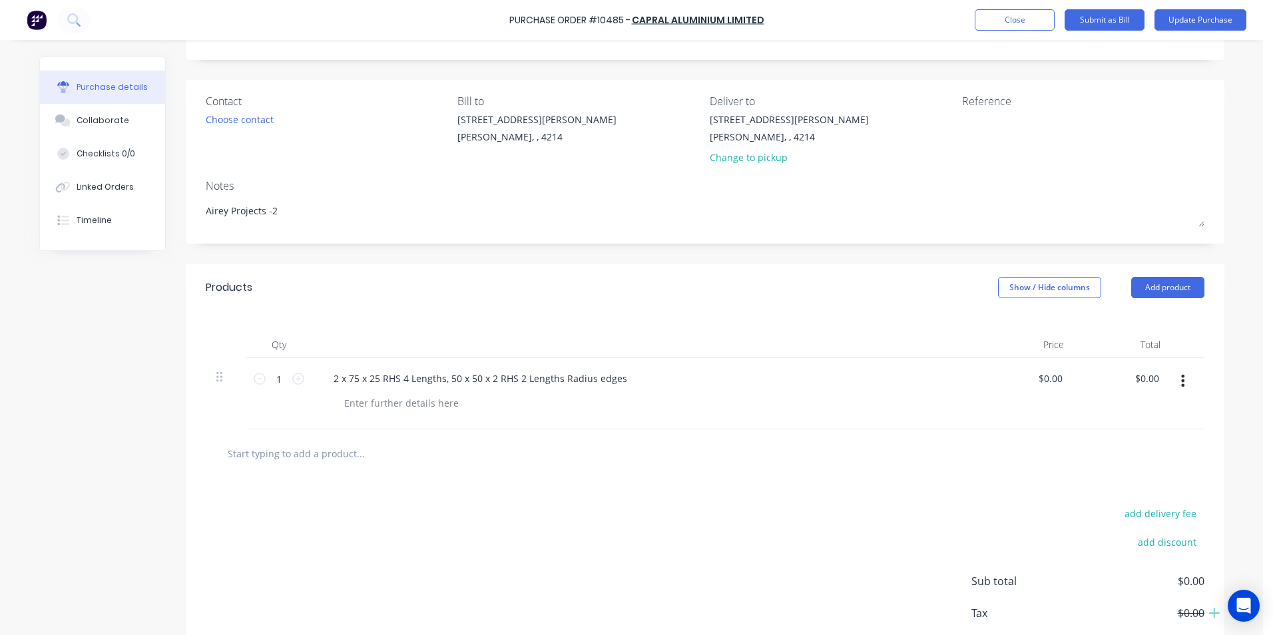
type textarea "Airey Projects -27"
type textarea "x"
type textarea "Airey Projects -272"
type textarea "x"
type textarea "Airey Projects -2720"
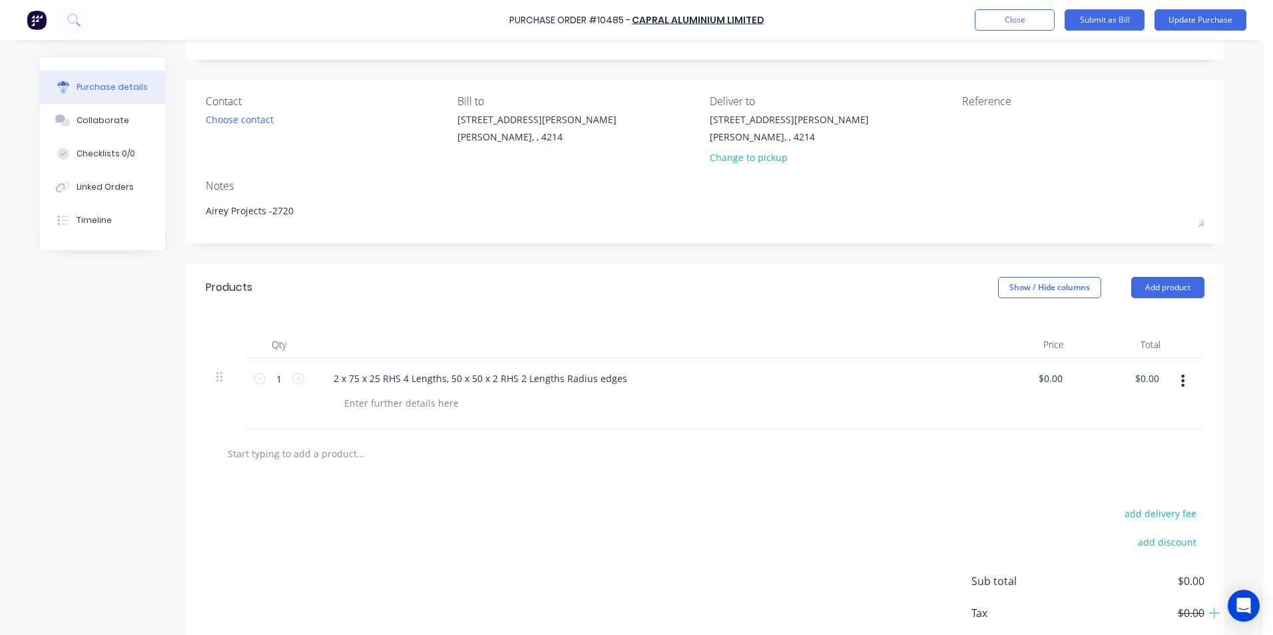
type textarea "x"
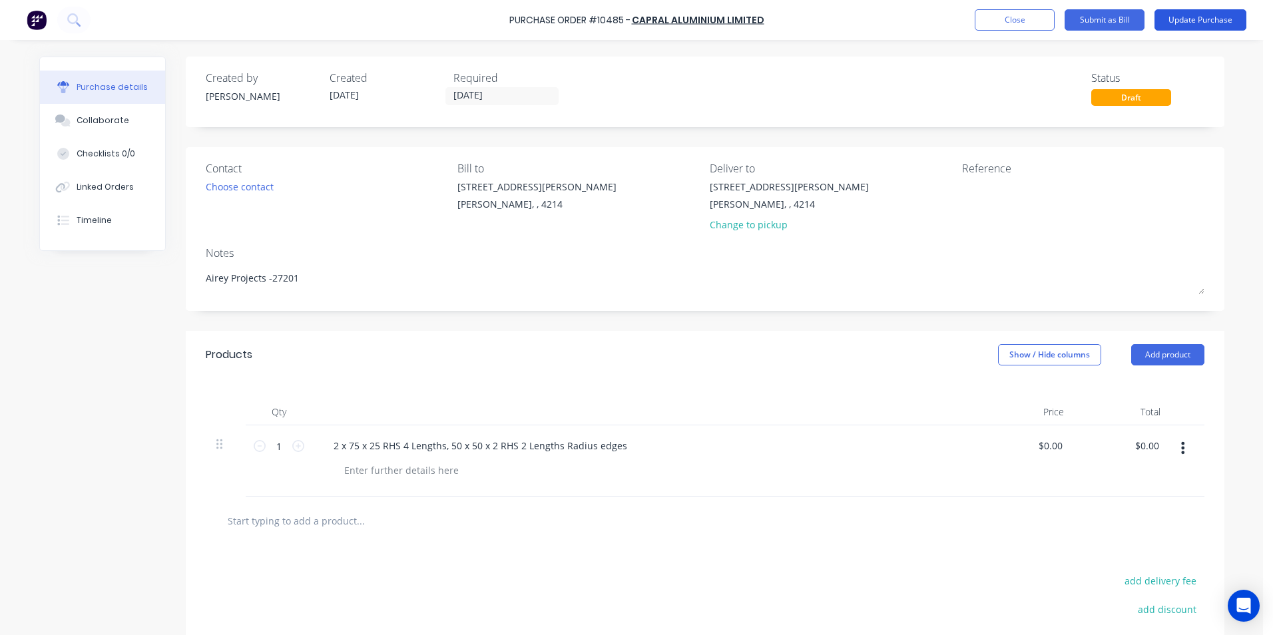
type textarea "Airey Projects -27201"
type textarea "x"
type textarea "Airey Projects -27201"
click at [1185, 20] on button "Update Purchase" at bounding box center [1201, 19] width 92 height 21
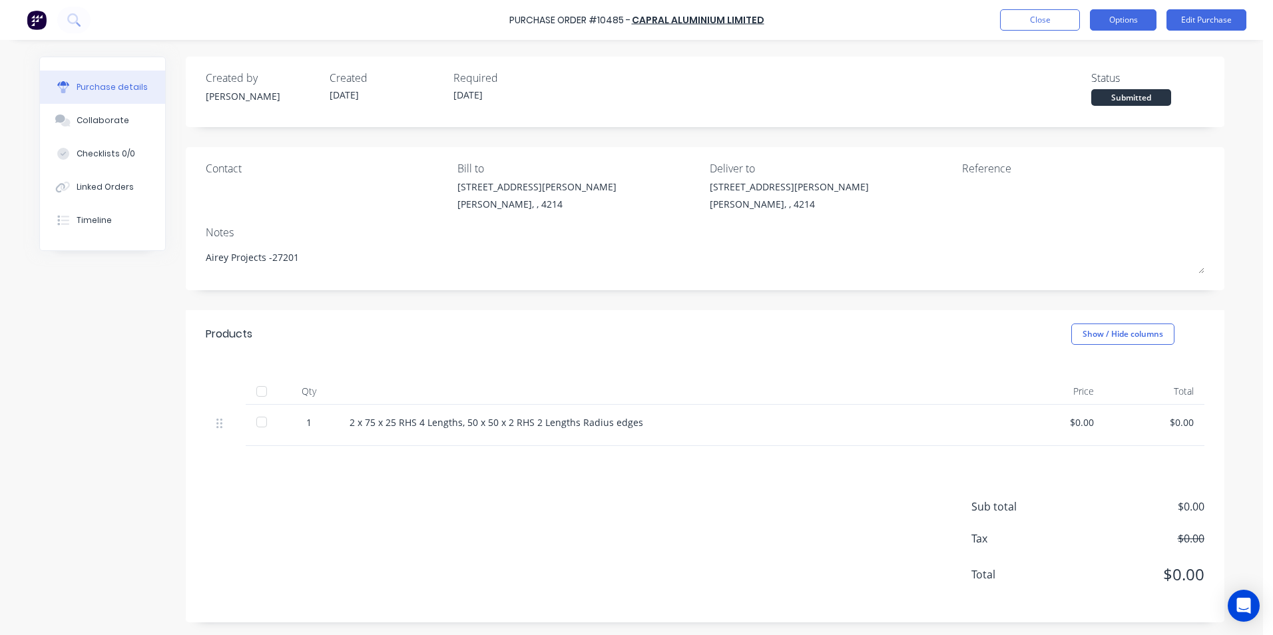
click at [1130, 19] on button "Options" at bounding box center [1123, 19] width 67 height 21
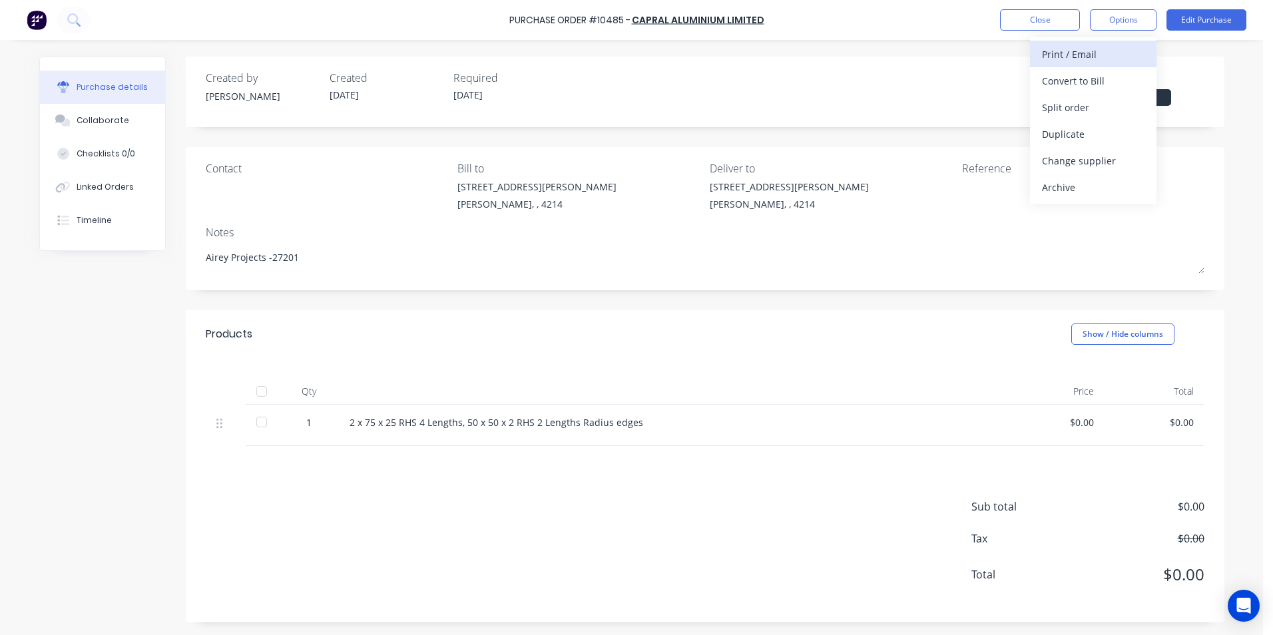
click at [1075, 52] on div "Print / Email" at bounding box center [1093, 54] width 103 height 19
click at [1065, 81] on div "With pricing" at bounding box center [1093, 80] width 103 height 19
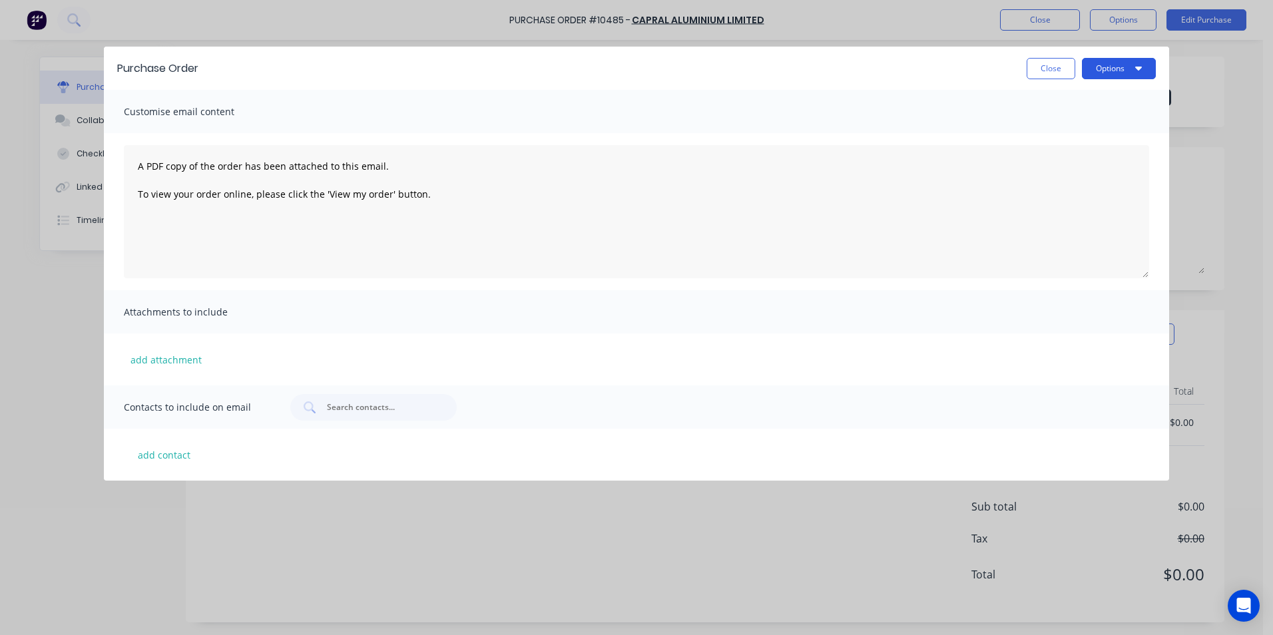
click at [1114, 69] on button "Options" at bounding box center [1119, 68] width 74 height 21
click at [1065, 99] on div "Print" at bounding box center [1093, 102] width 103 height 19
click at [1042, 67] on button "Close" at bounding box center [1051, 68] width 49 height 21
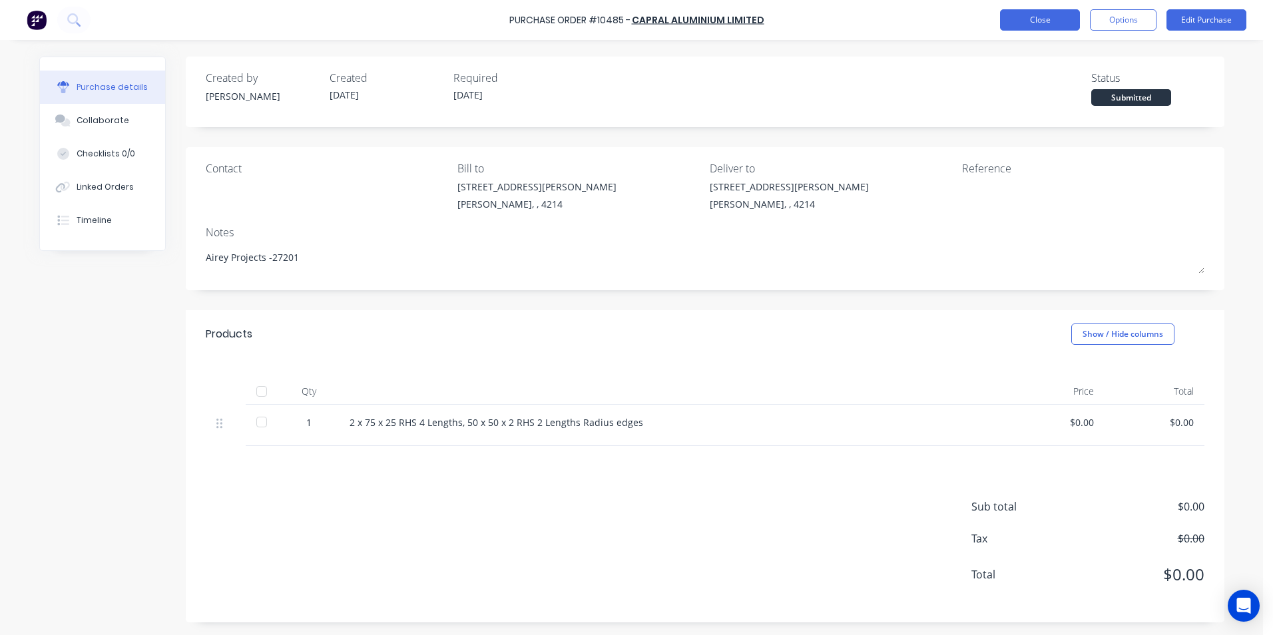
click at [1007, 20] on button "Close" at bounding box center [1040, 19] width 80 height 21
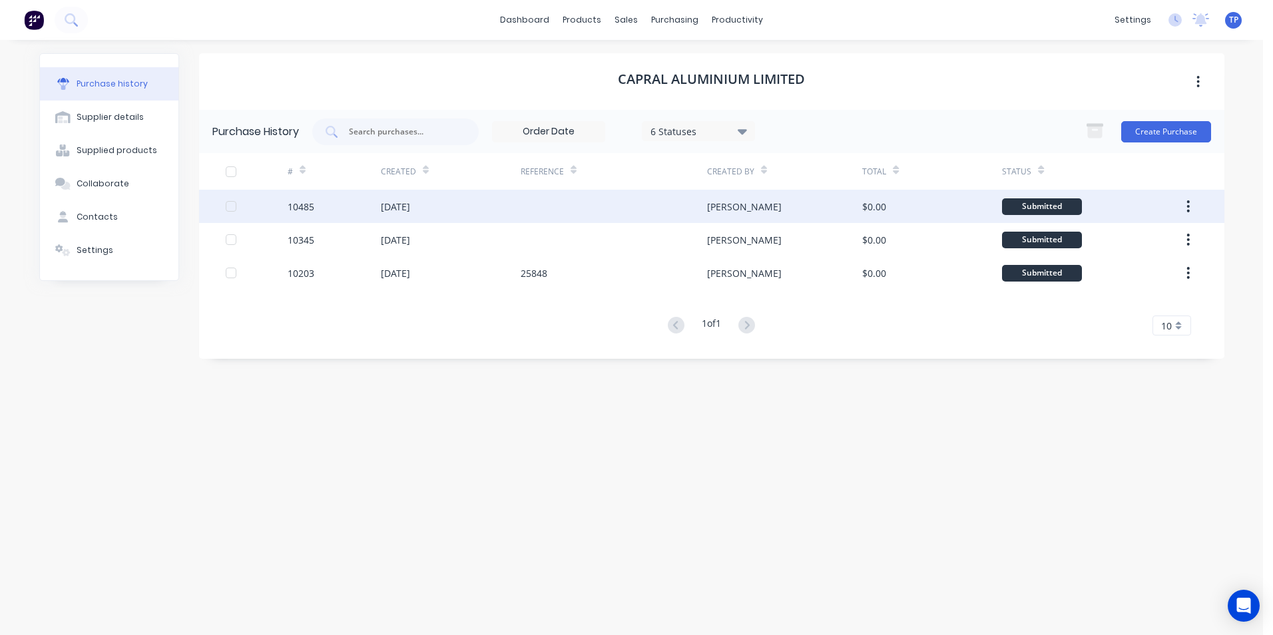
click at [352, 202] on div "10485" at bounding box center [334, 206] width 93 height 33
type textarea "x"
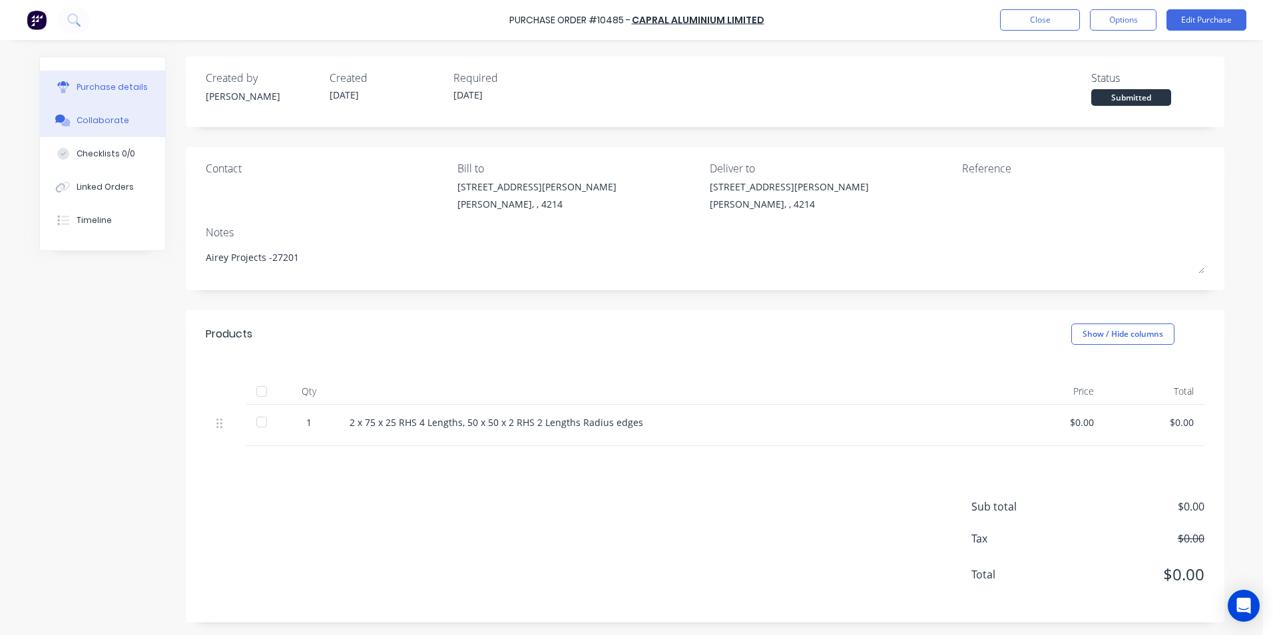
click at [89, 119] on div "Collaborate" at bounding box center [103, 121] width 53 height 12
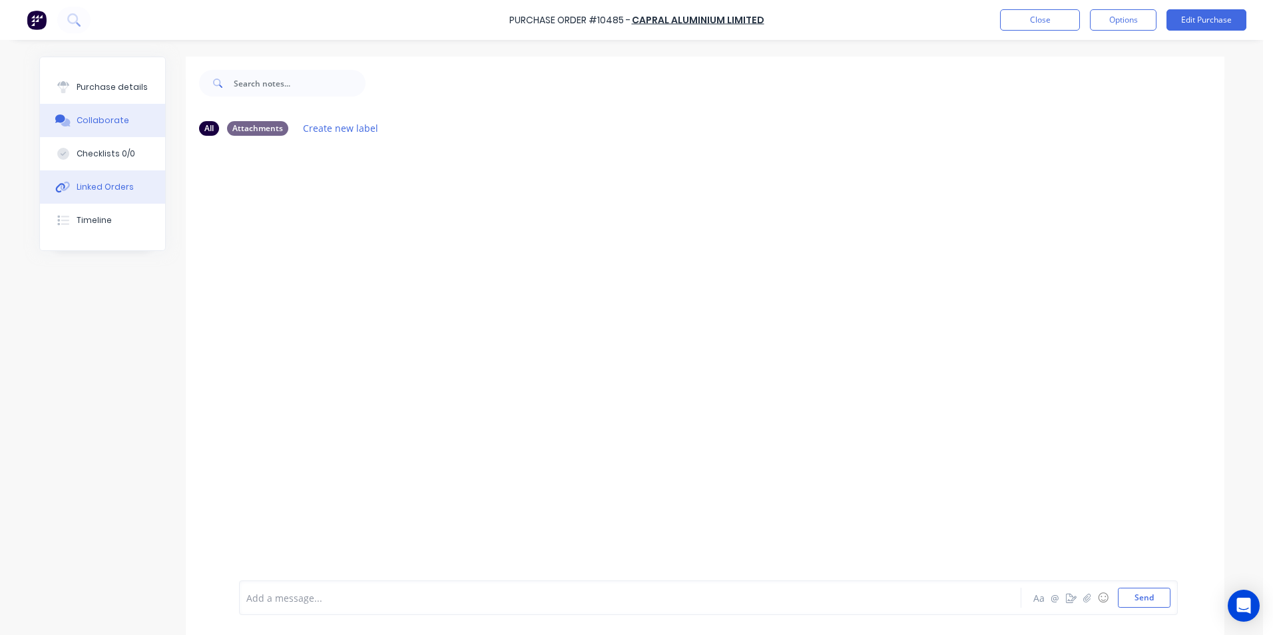
click at [77, 187] on div "Linked Orders" at bounding box center [105, 187] width 57 height 12
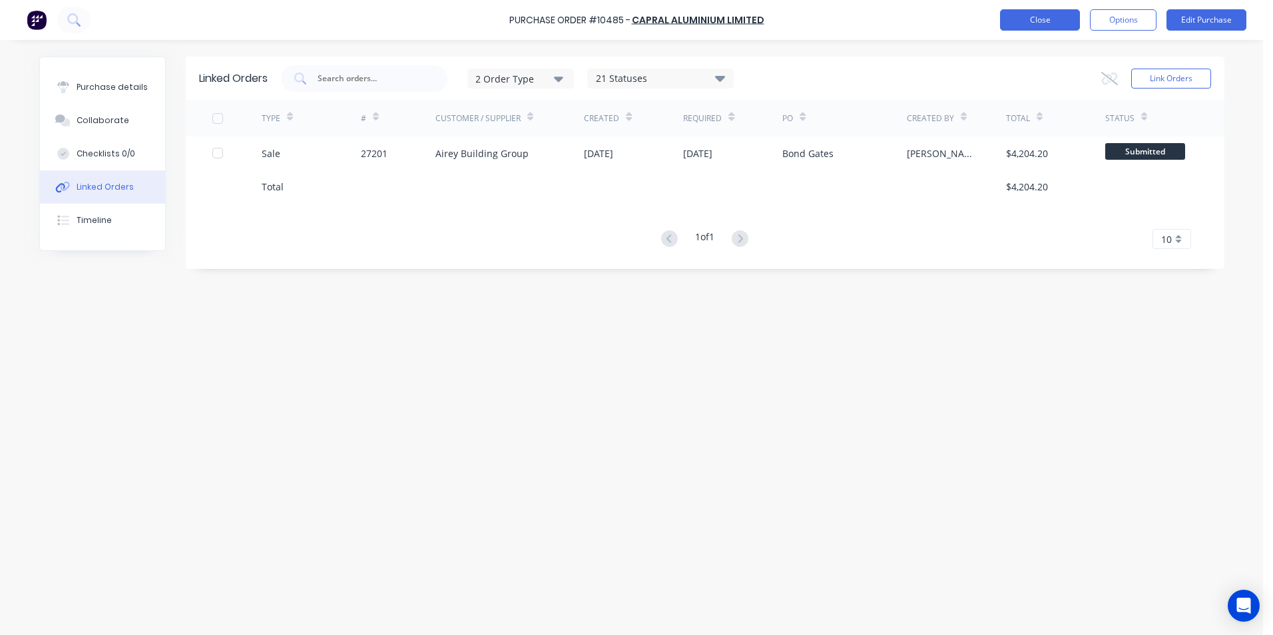
click at [1020, 20] on button "Close" at bounding box center [1040, 19] width 80 height 21
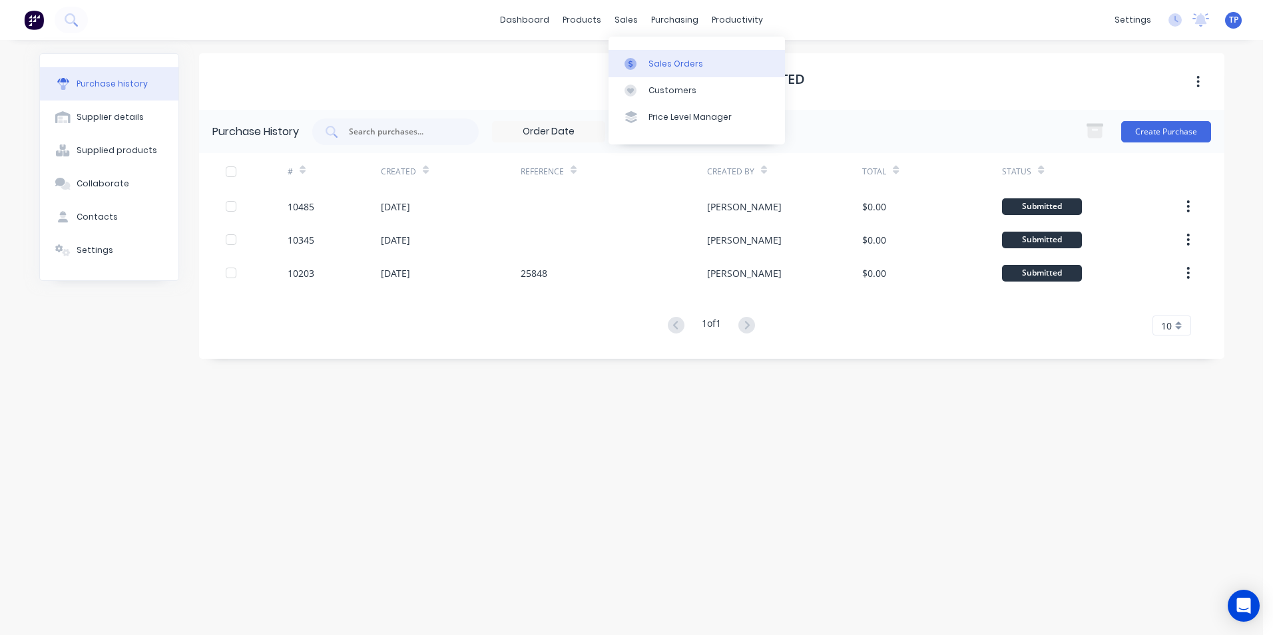
click at [666, 65] on div "Sales Orders" at bounding box center [676, 64] width 55 height 12
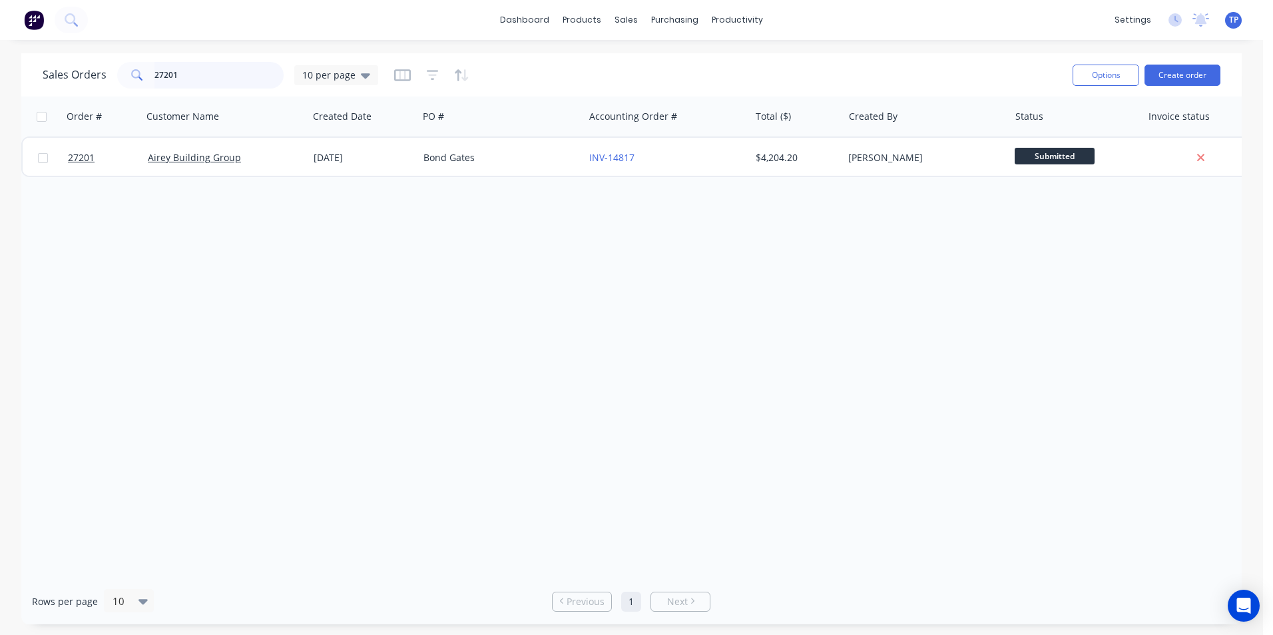
click at [222, 83] on input "27201" at bounding box center [220, 75] width 130 height 27
type input "2"
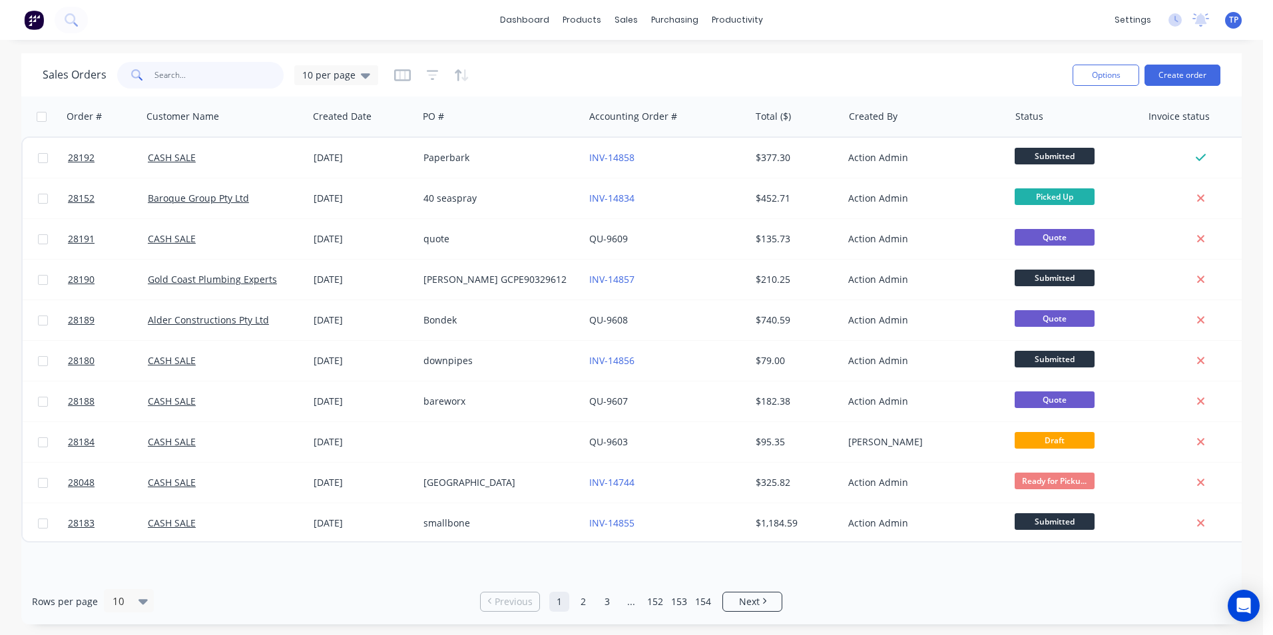
click at [218, 75] on input "text" at bounding box center [220, 75] width 130 height 27
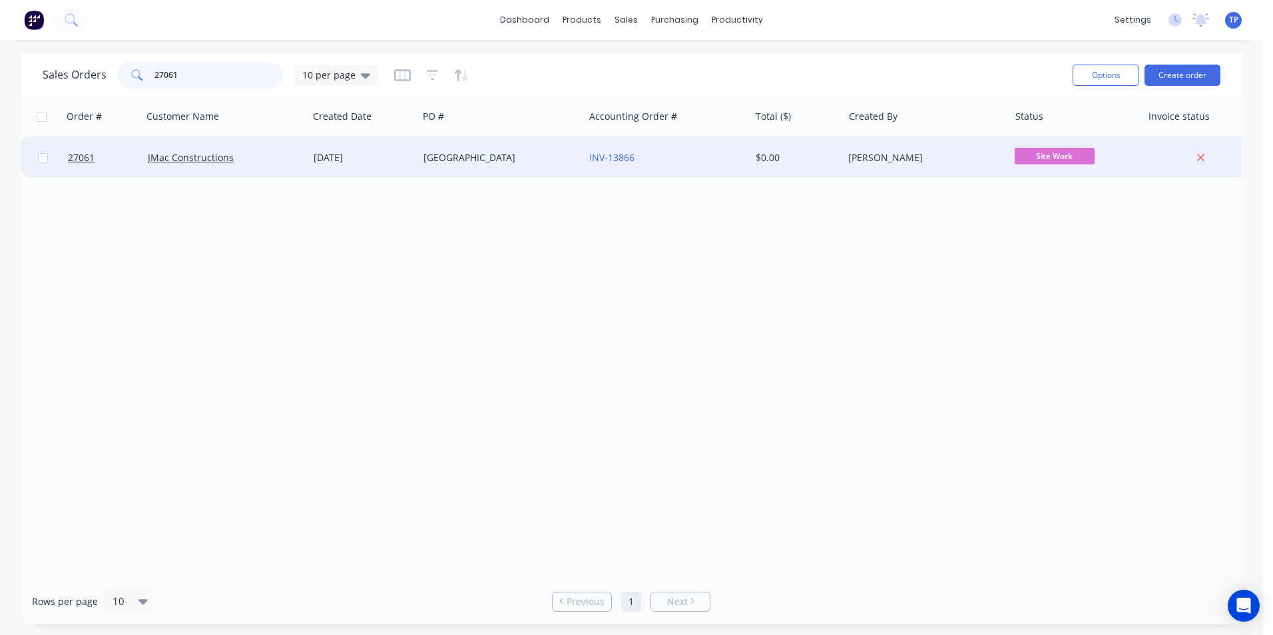
type input "27061"
click at [382, 159] on div "[DATE]" at bounding box center [363, 157] width 99 height 13
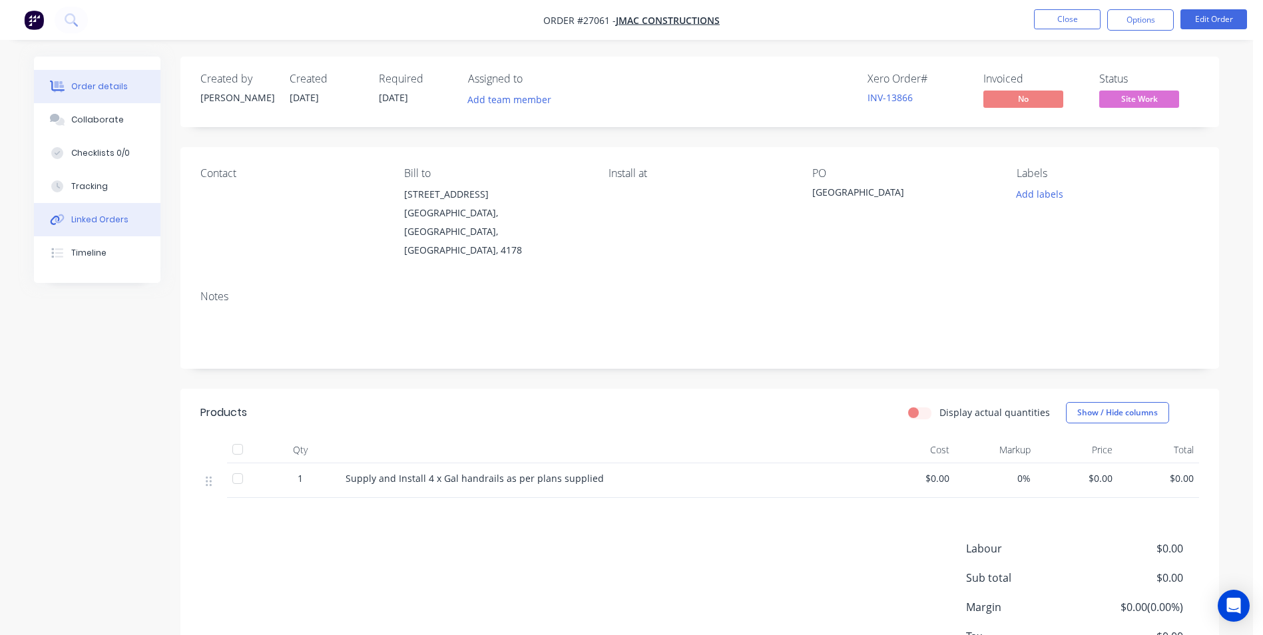
click at [78, 216] on div "Linked Orders" at bounding box center [99, 220] width 57 height 12
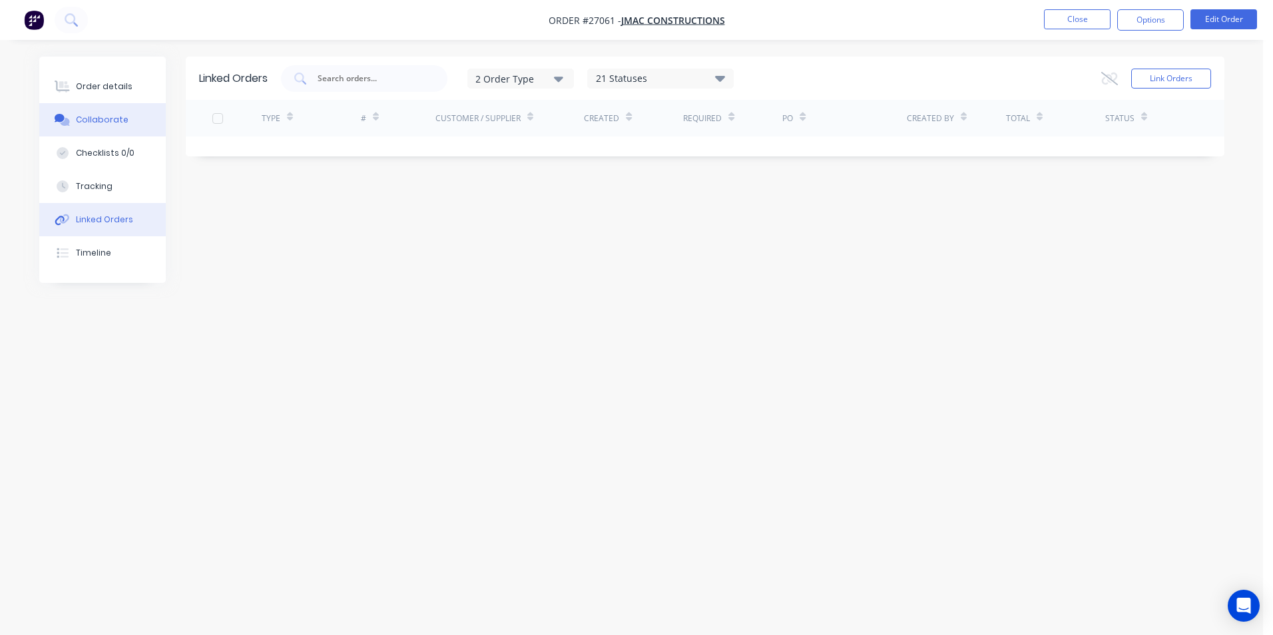
click at [103, 119] on div "Collaborate" at bounding box center [102, 120] width 53 height 12
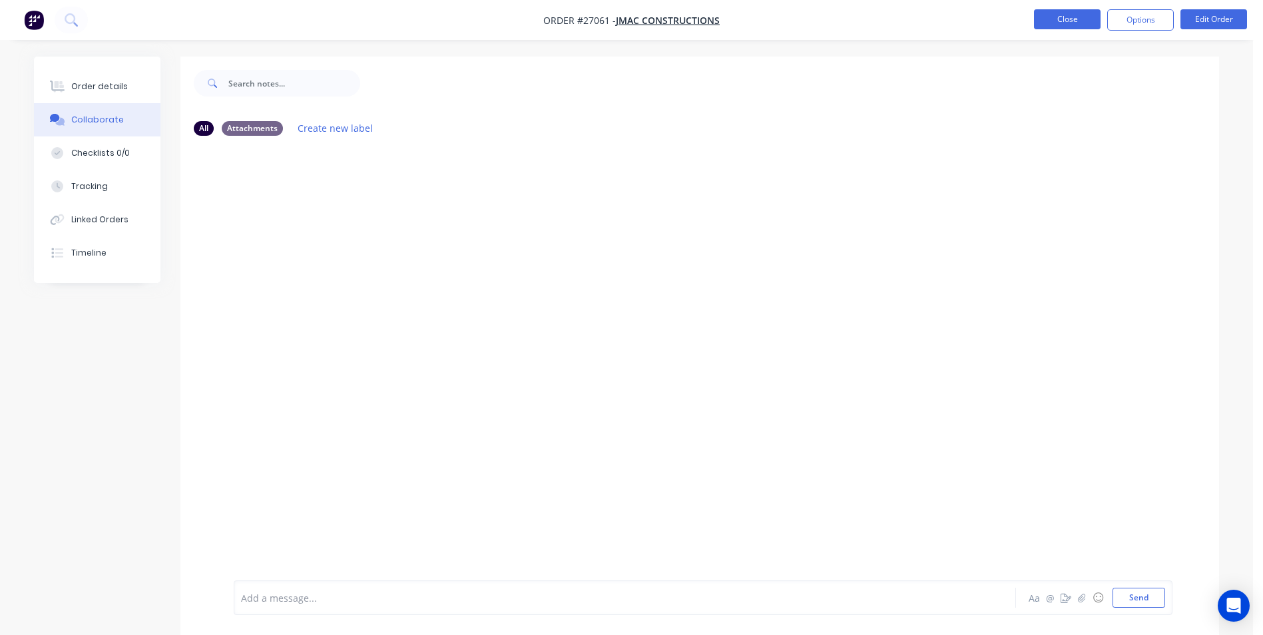
click at [1045, 15] on button "Close" at bounding box center [1067, 19] width 67 height 20
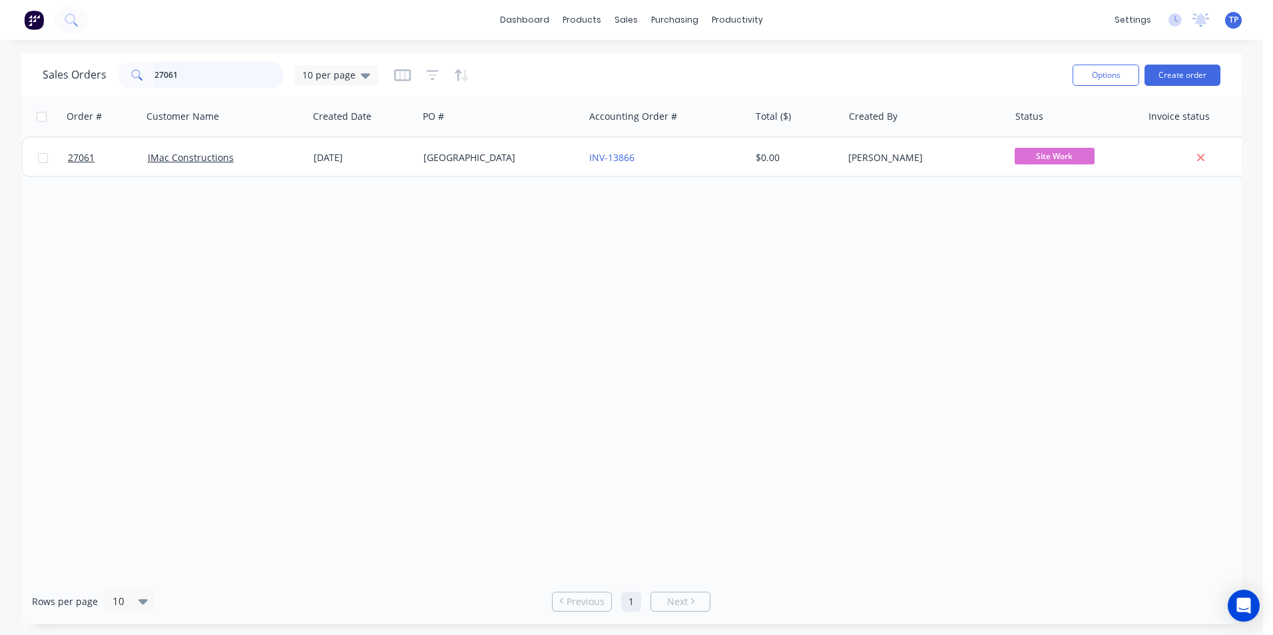
drag, startPoint x: 206, startPoint y: 71, endPoint x: 214, endPoint y: 70, distance: 7.4
click at [206, 71] on input "27061" at bounding box center [220, 75] width 130 height 27
type input "2"
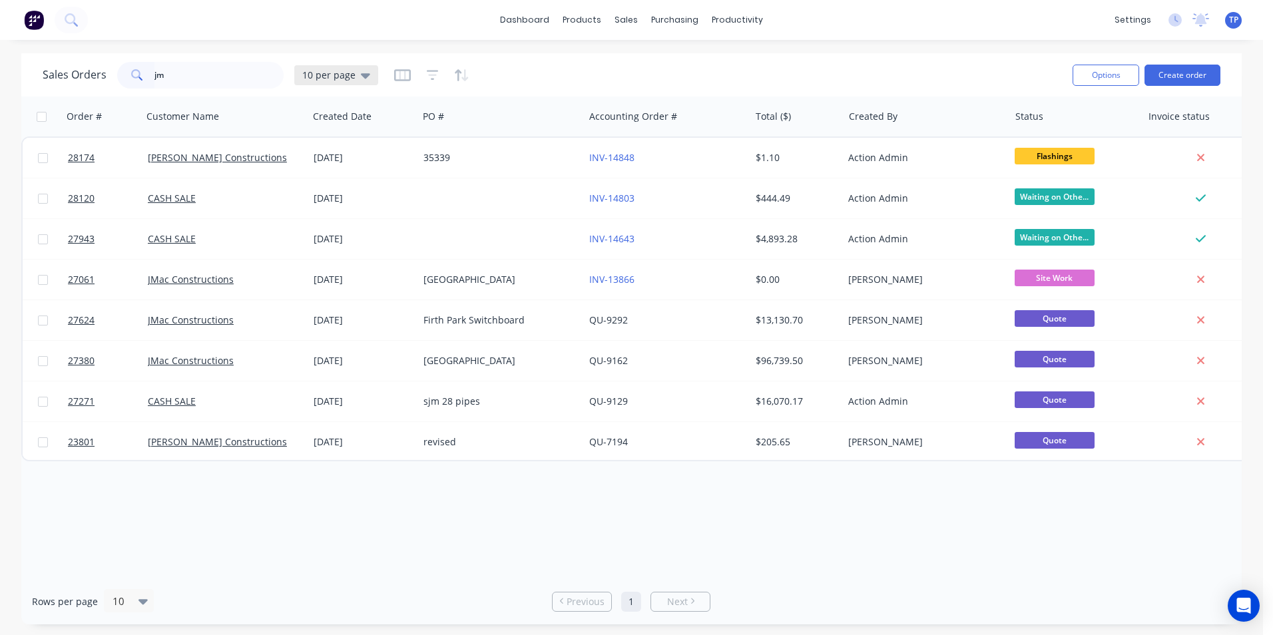
click at [364, 75] on icon at bounding box center [365, 75] width 9 height 5
click at [331, 238] on button "Archived" at bounding box center [374, 241] width 152 height 15
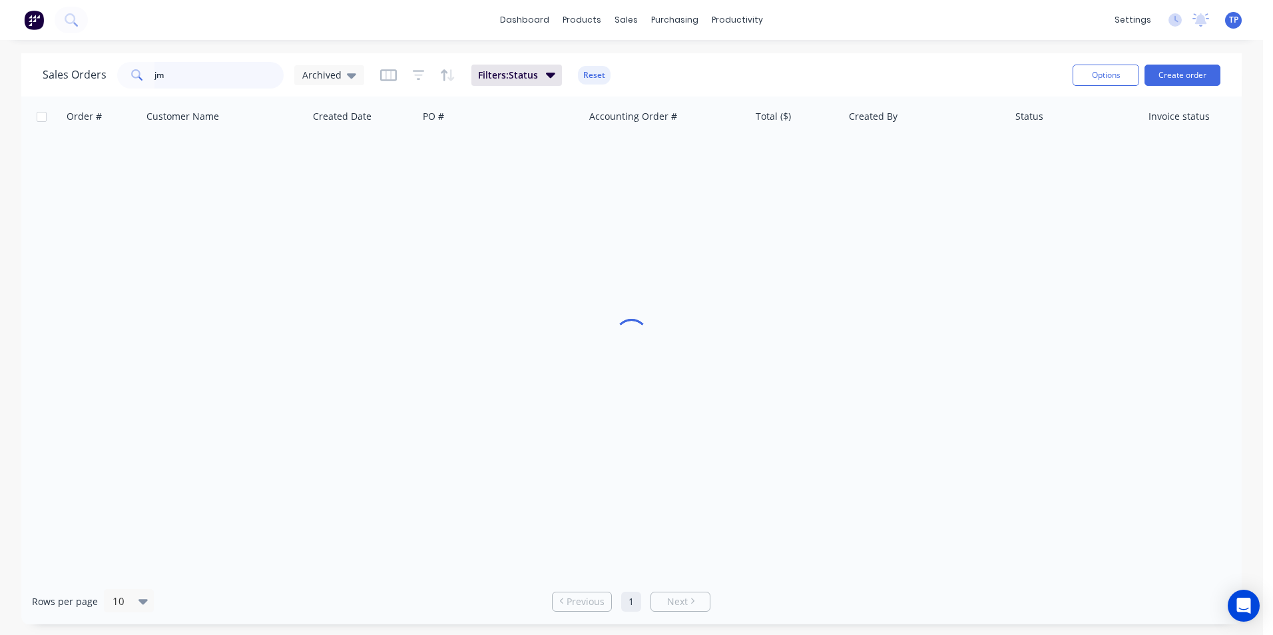
click at [172, 73] on input "jm" at bounding box center [220, 75] width 130 height 27
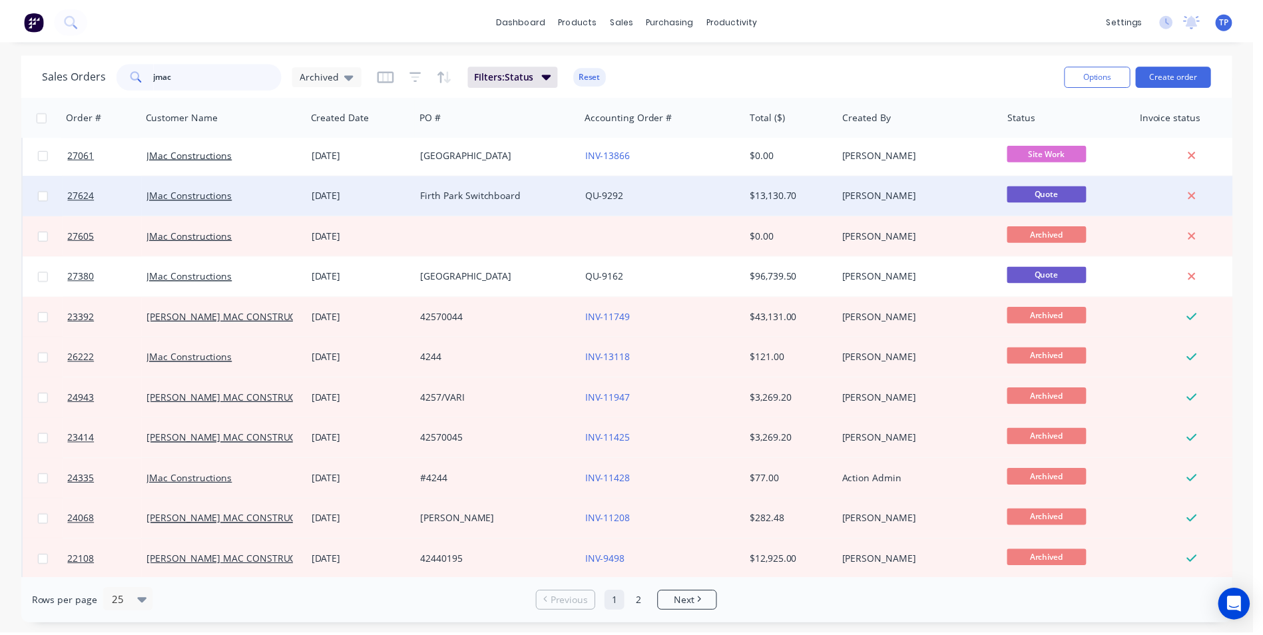
scroll to position [67, 0]
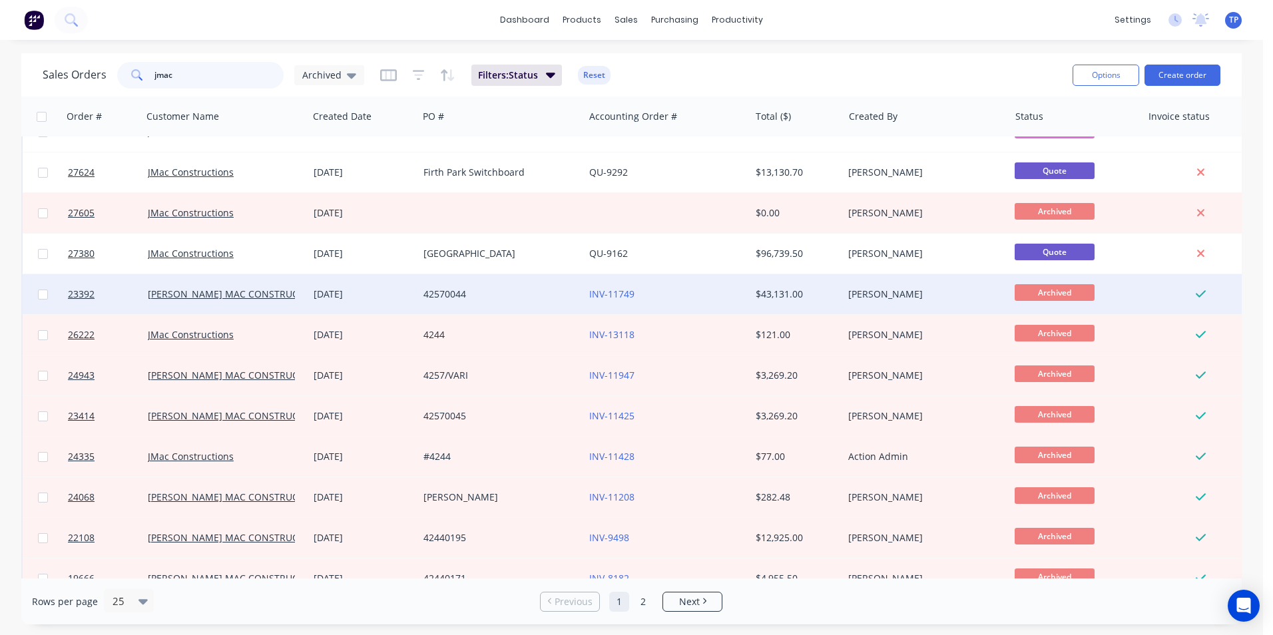
type input "jmac"
click at [527, 290] on div "42570044" at bounding box center [498, 294] width 148 height 13
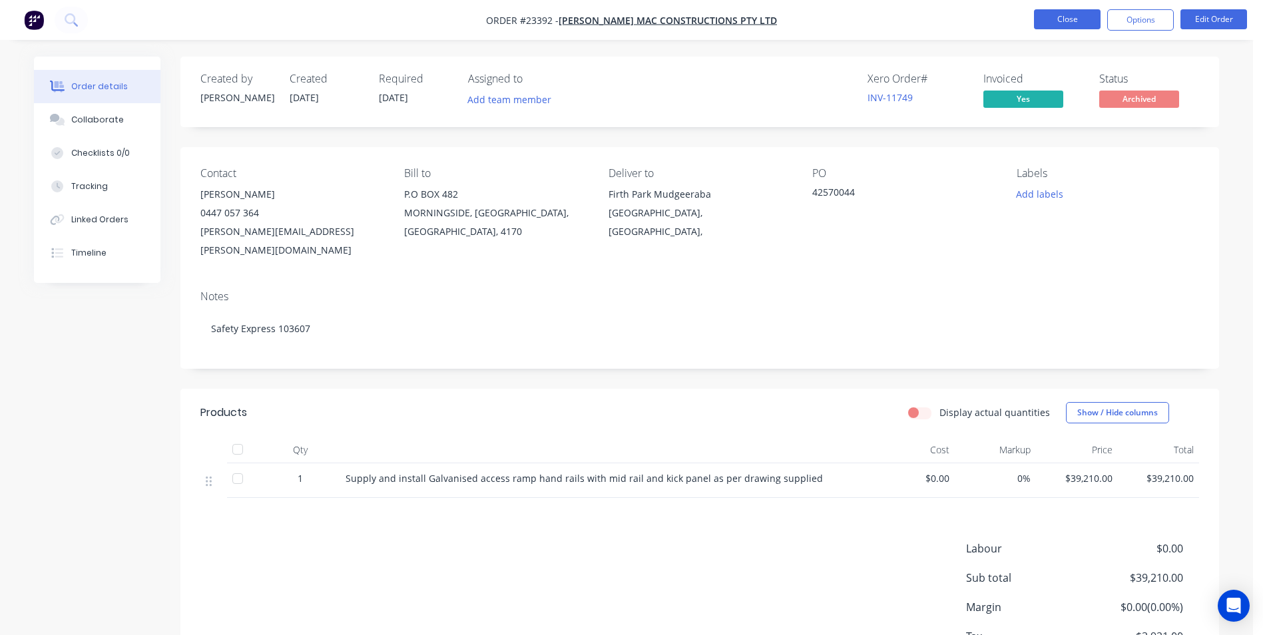
click at [1043, 16] on button "Close" at bounding box center [1067, 19] width 67 height 20
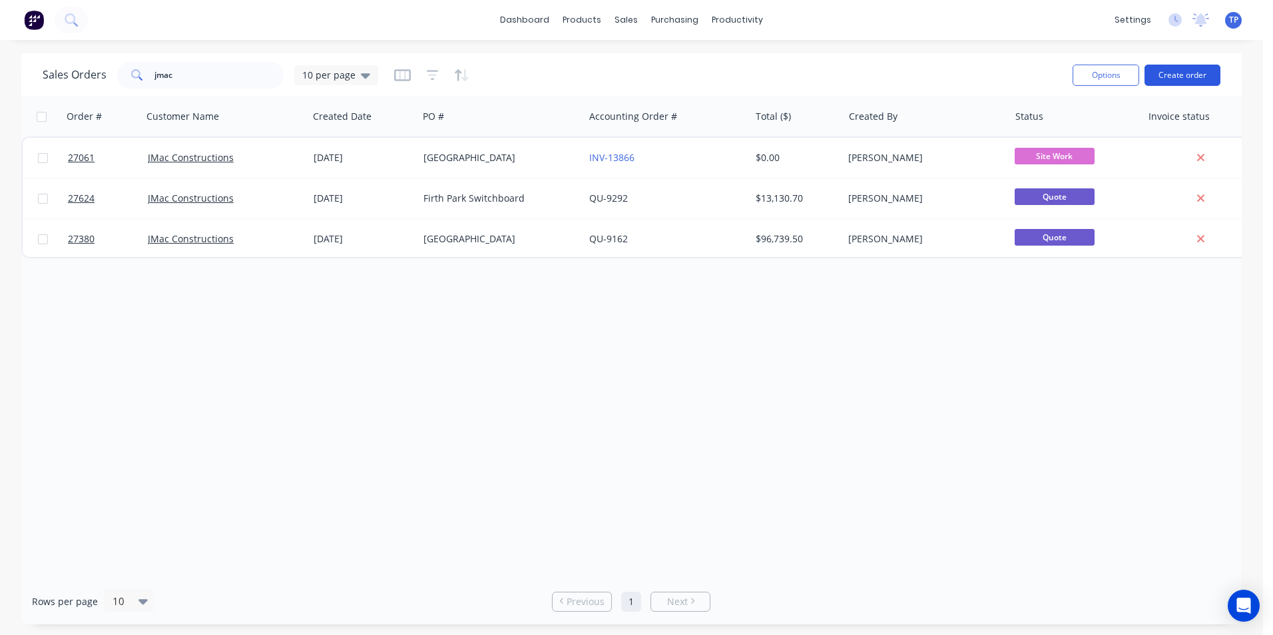
click at [1184, 75] on button "Create order" at bounding box center [1183, 75] width 76 height 21
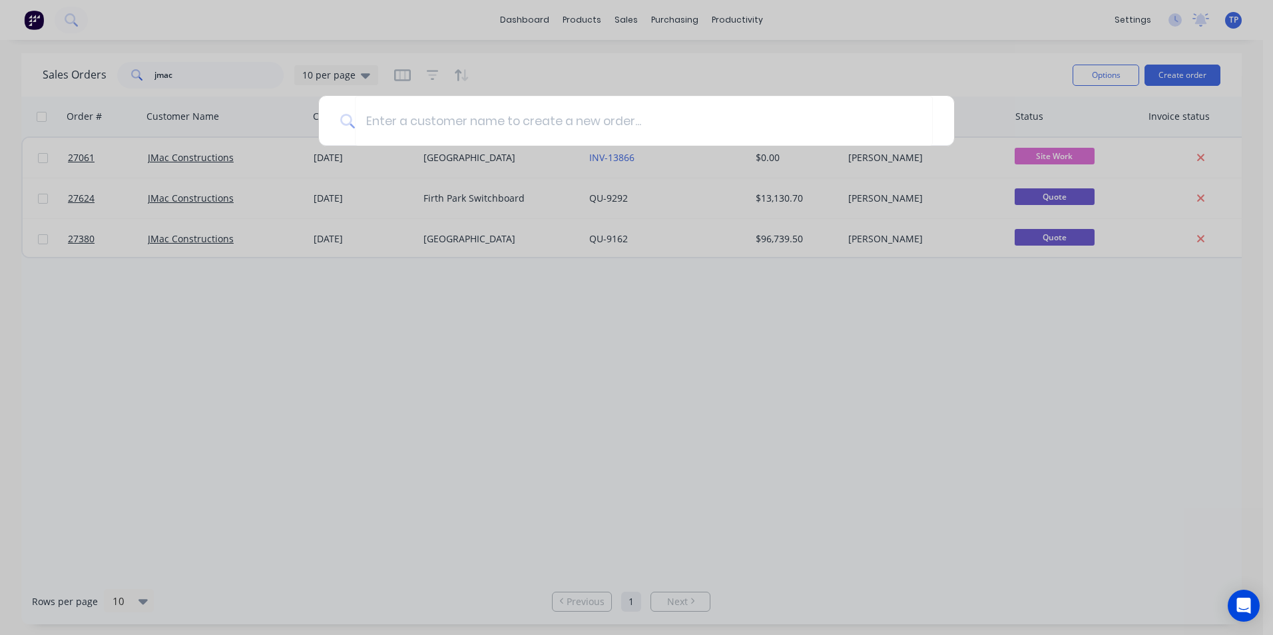
click at [721, 346] on div at bounding box center [636, 317] width 1273 height 635
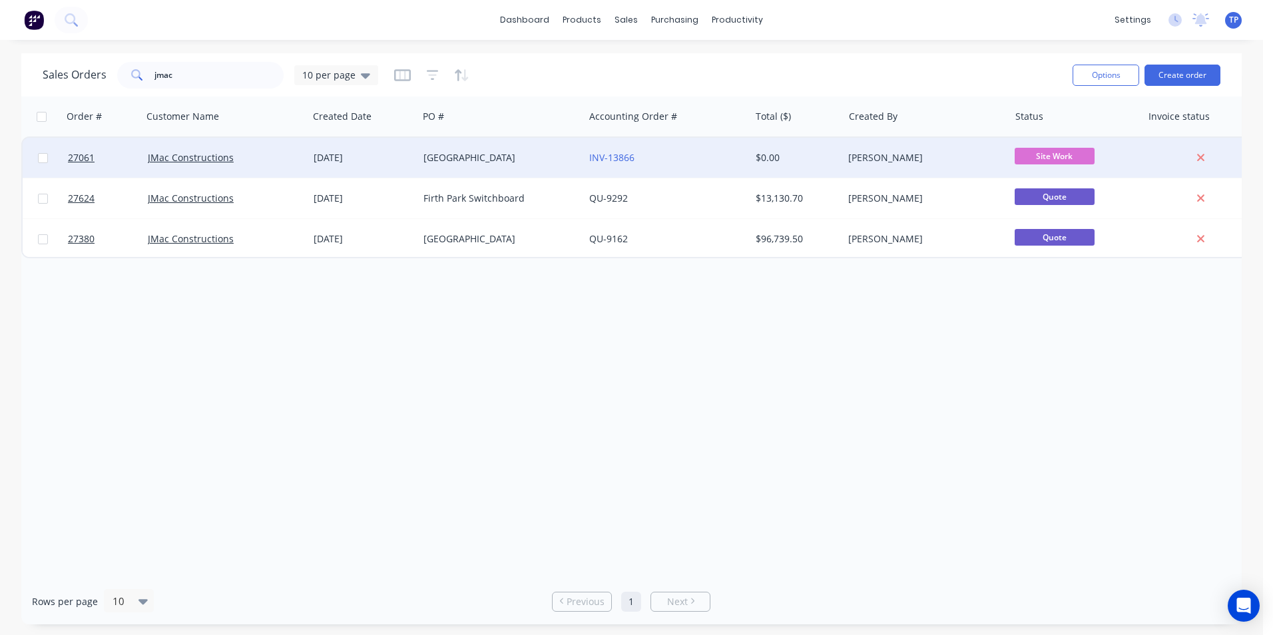
click at [501, 155] on div "[GEOGRAPHIC_DATA]" at bounding box center [498, 157] width 148 height 13
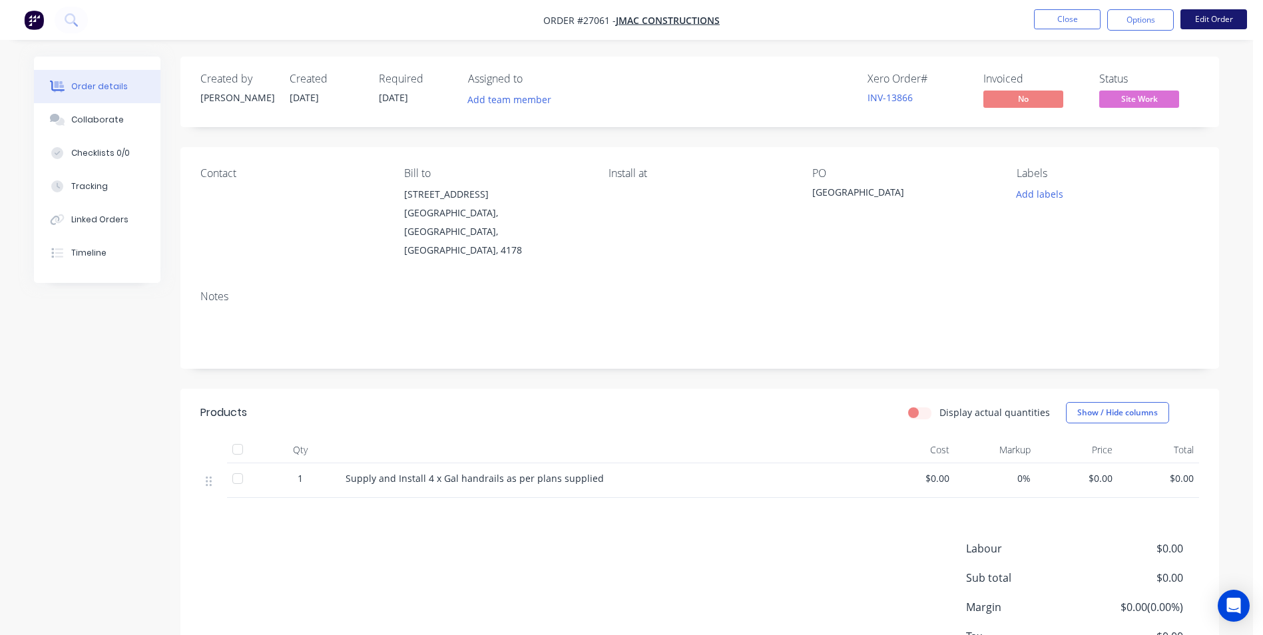
click at [1226, 26] on button "Edit Order" at bounding box center [1214, 19] width 67 height 20
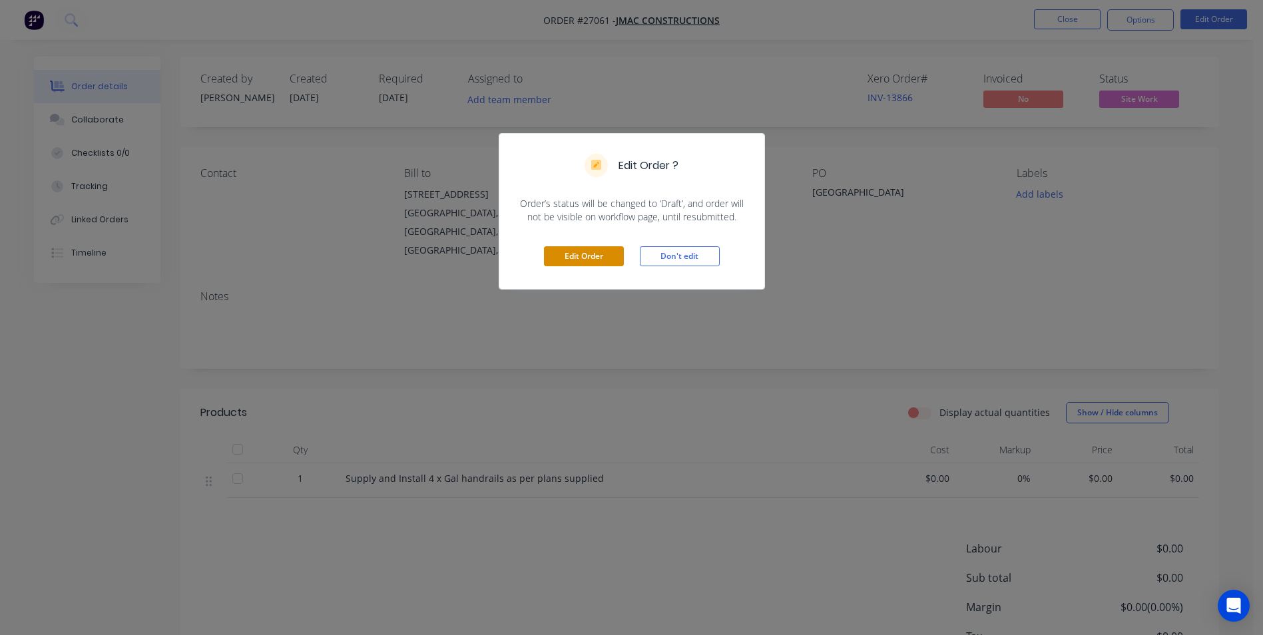
click at [593, 260] on button "Edit Order" at bounding box center [584, 256] width 80 height 20
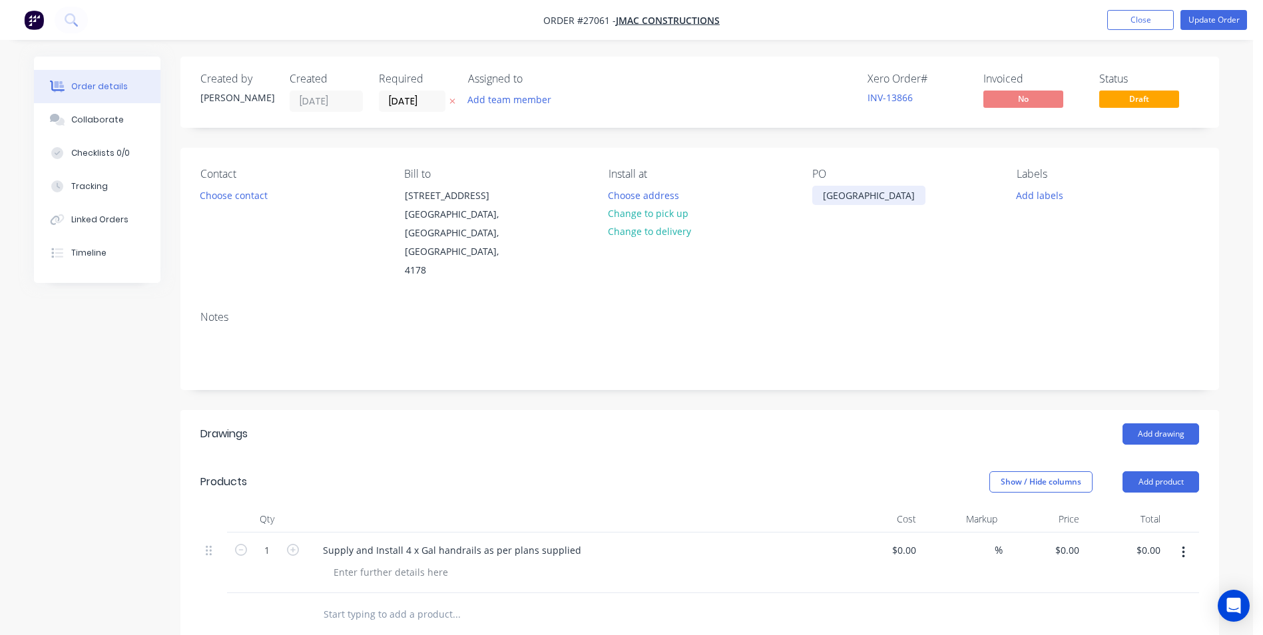
click at [871, 196] on div "[GEOGRAPHIC_DATA]" at bounding box center [868, 195] width 113 height 19
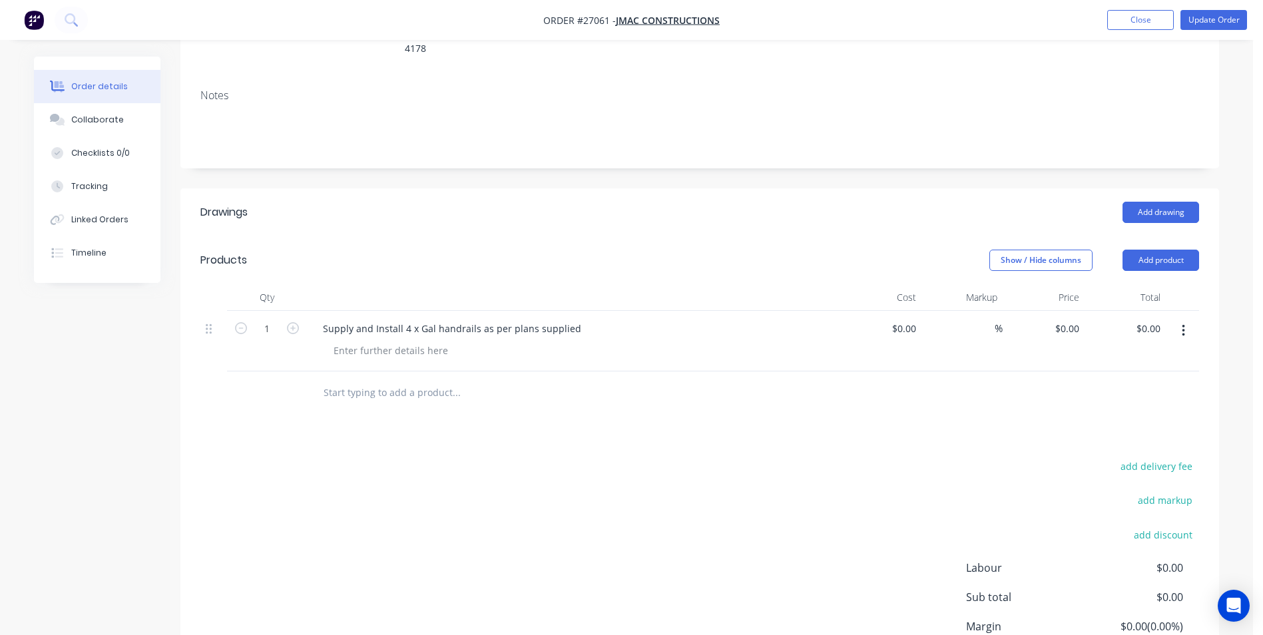
scroll to position [322, 0]
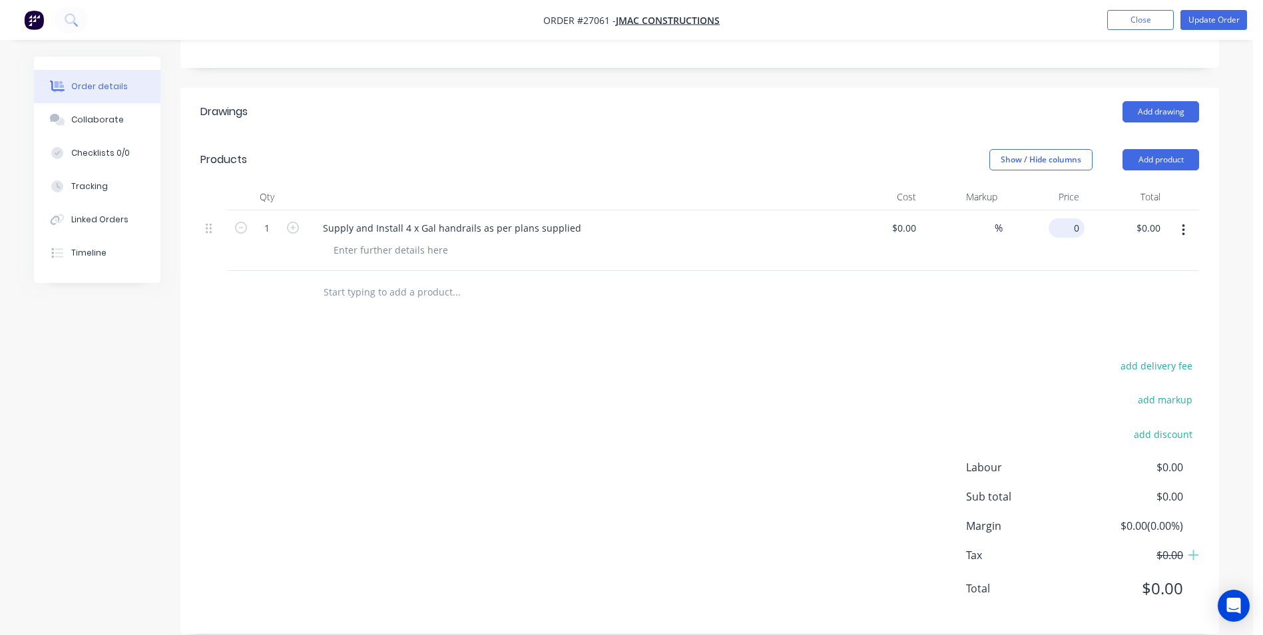
click at [1068, 218] on div "0 $0.00" at bounding box center [1067, 227] width 36 height 19
type input "$3,476.00"
click at [1052, 290] on div at bounding box center [699, 292] width 999 height 43
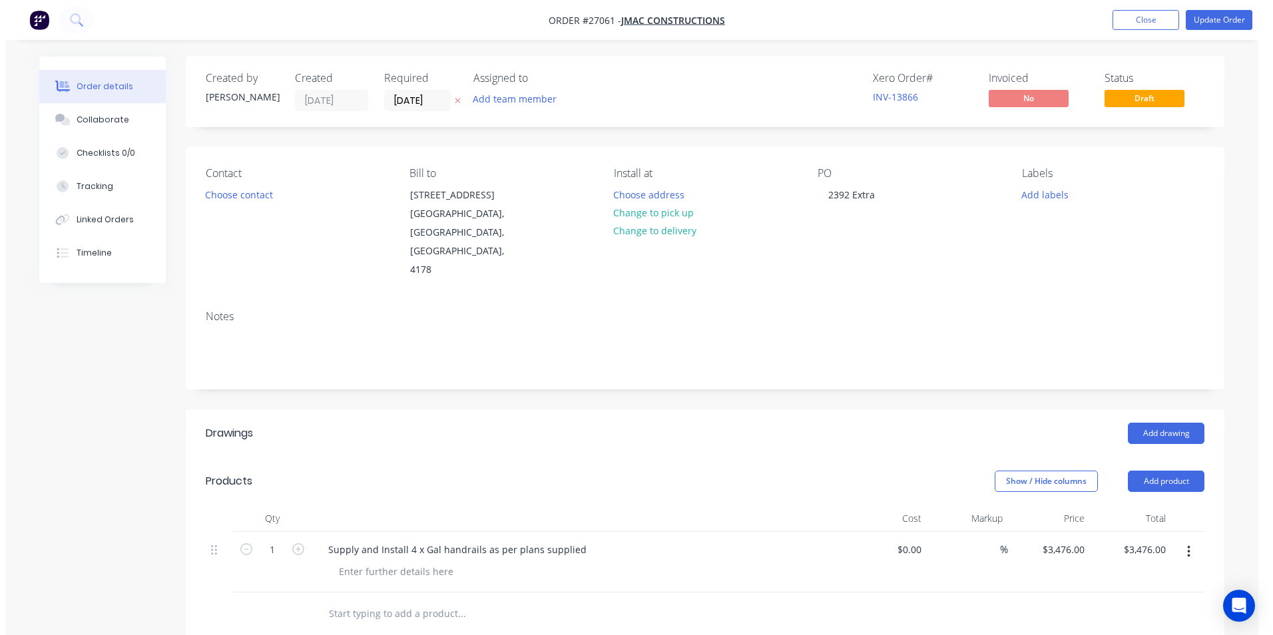
scroll to position [0, 0]
click at [1212, 16] on button "Update Order" at bounding box center [1214, 20] width 67 height 20
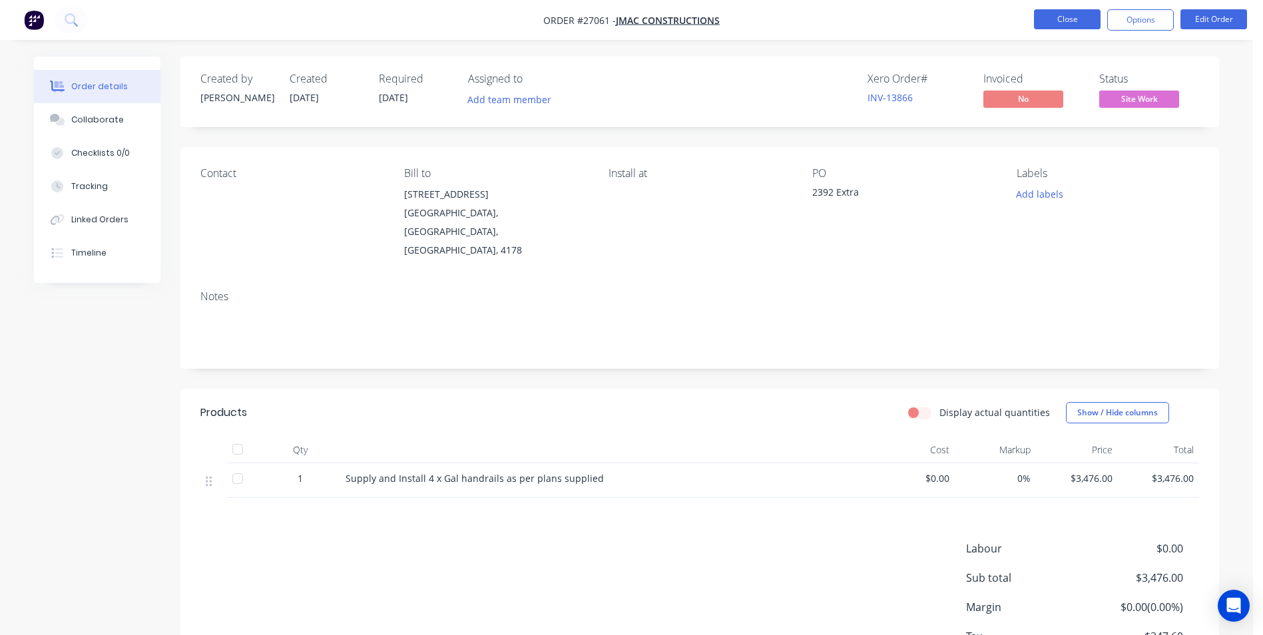
click at [1052, 19] on button "Close" at bounding box center [1067, 19] width 67 height 20
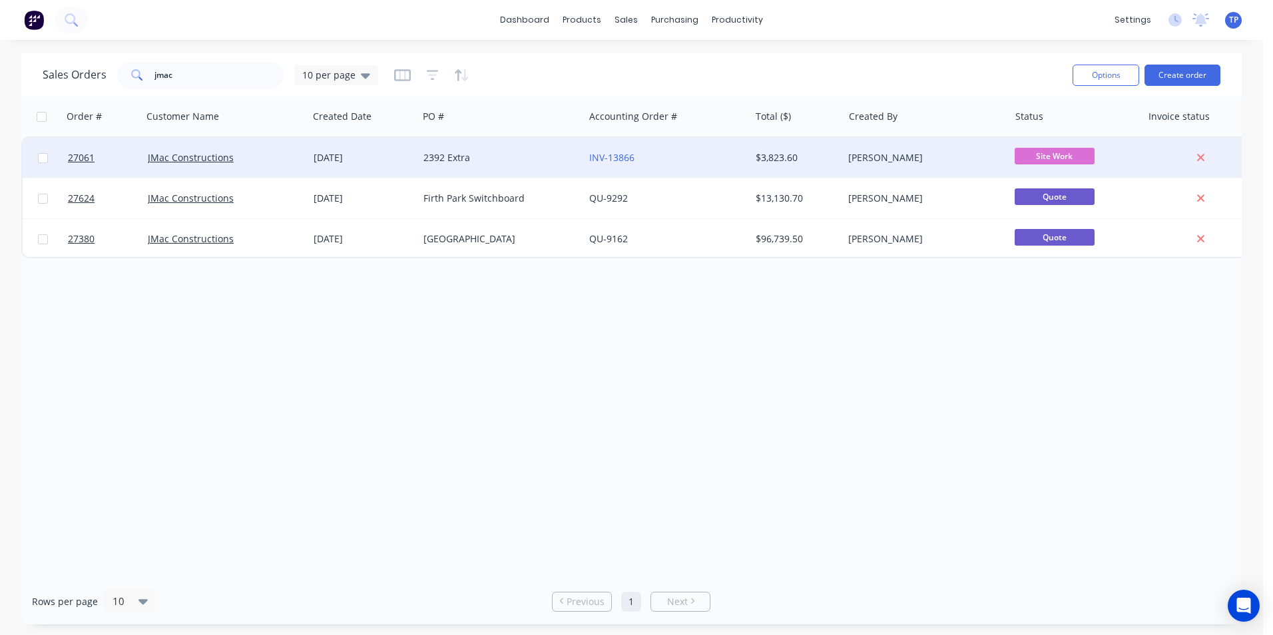
click at [1027, 156] on span "Site Work" at bounding box center [1055, 156] width 80 height 17
click at [1034, 91] on div "Sales Orders jmac 10 per page Options Create order" at bounding box center [631, 74] width 1221 height 43
type input "j"
